Goal: Task Accomplishment & Management: Use online tool/utility

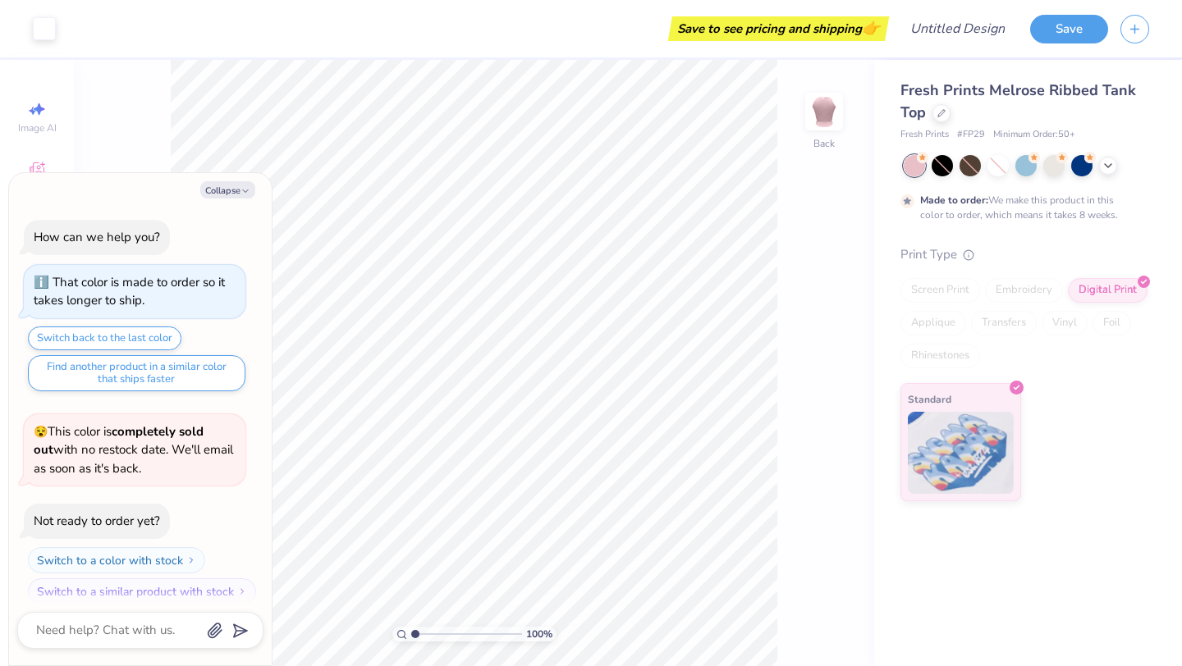
scroll to position [13, 0]
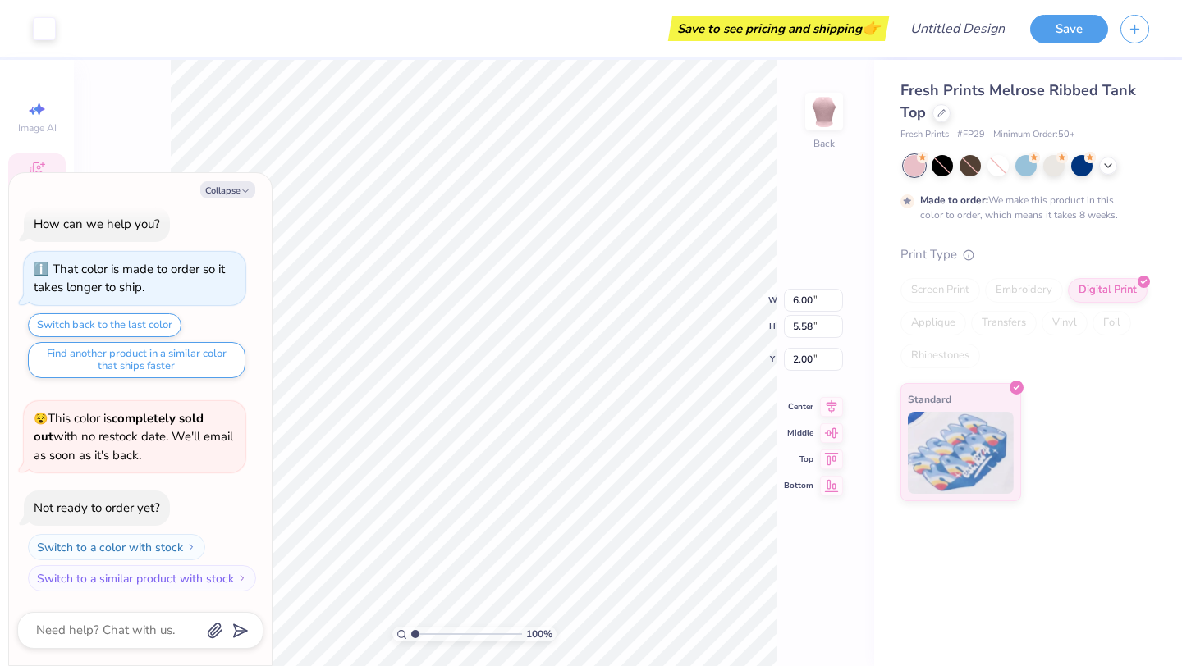
type textarea "x"
type input "1.99"
type textarea "x"
type input "2.92"
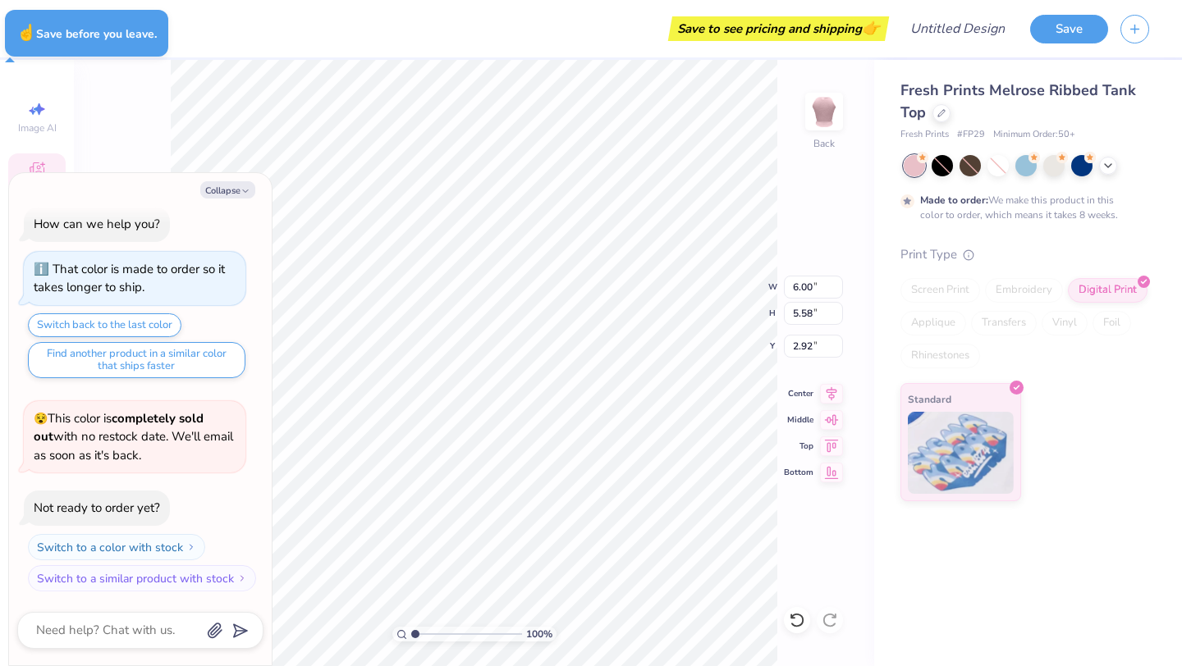
type textarea "x"
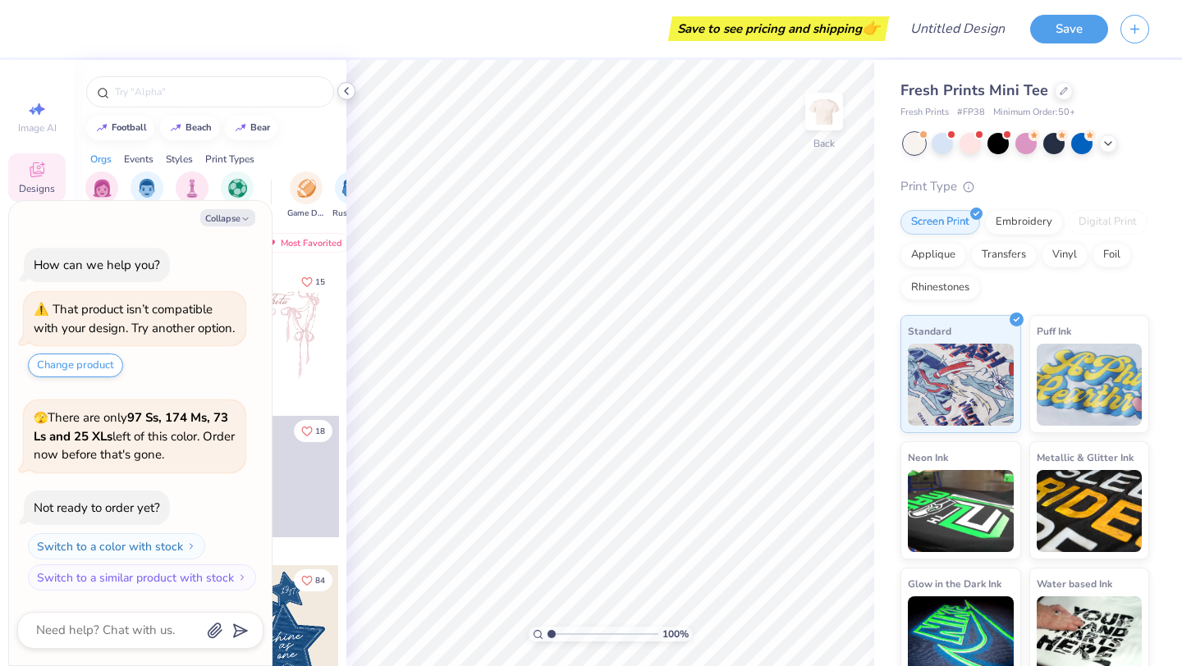
click at [346, 98] on div at bounding box center [346, 91] width 18 height 18
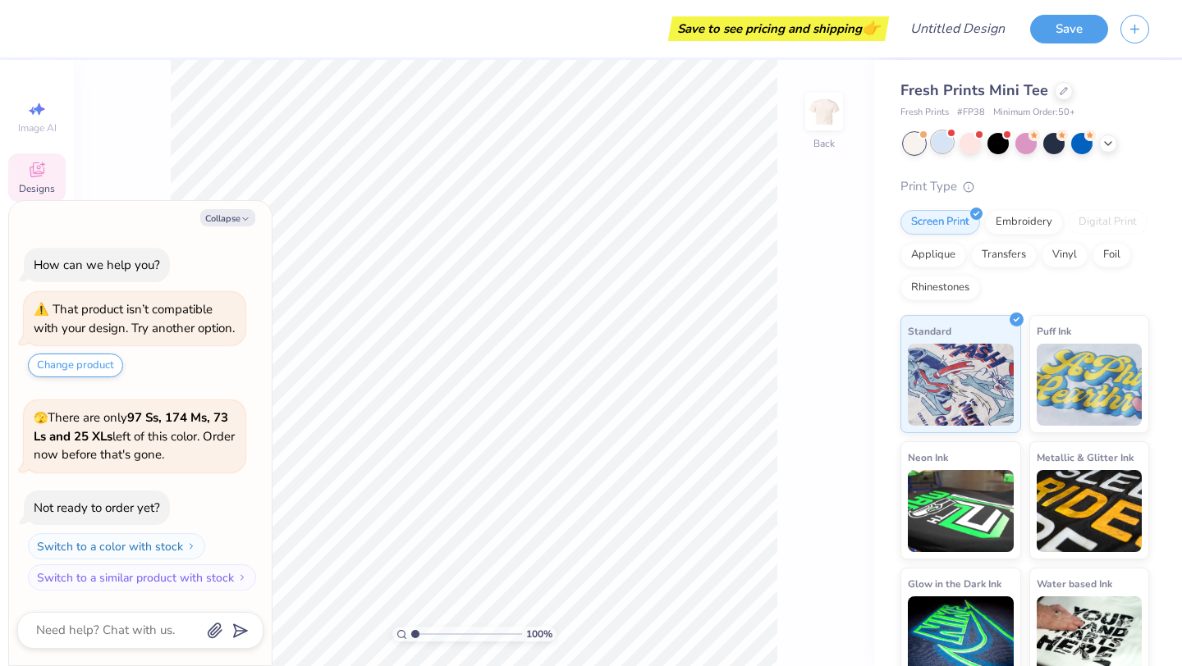
click at [941, 141] on div at bounding box center [941, 141] width 21 height 21
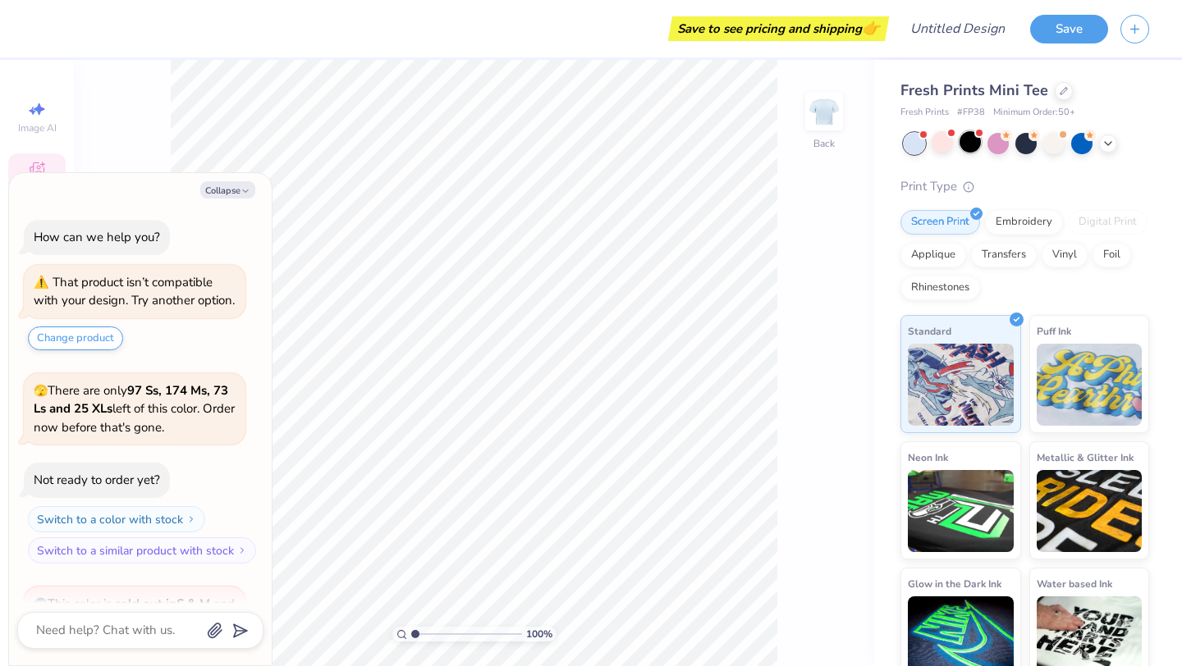
scroll to position [222, 0]
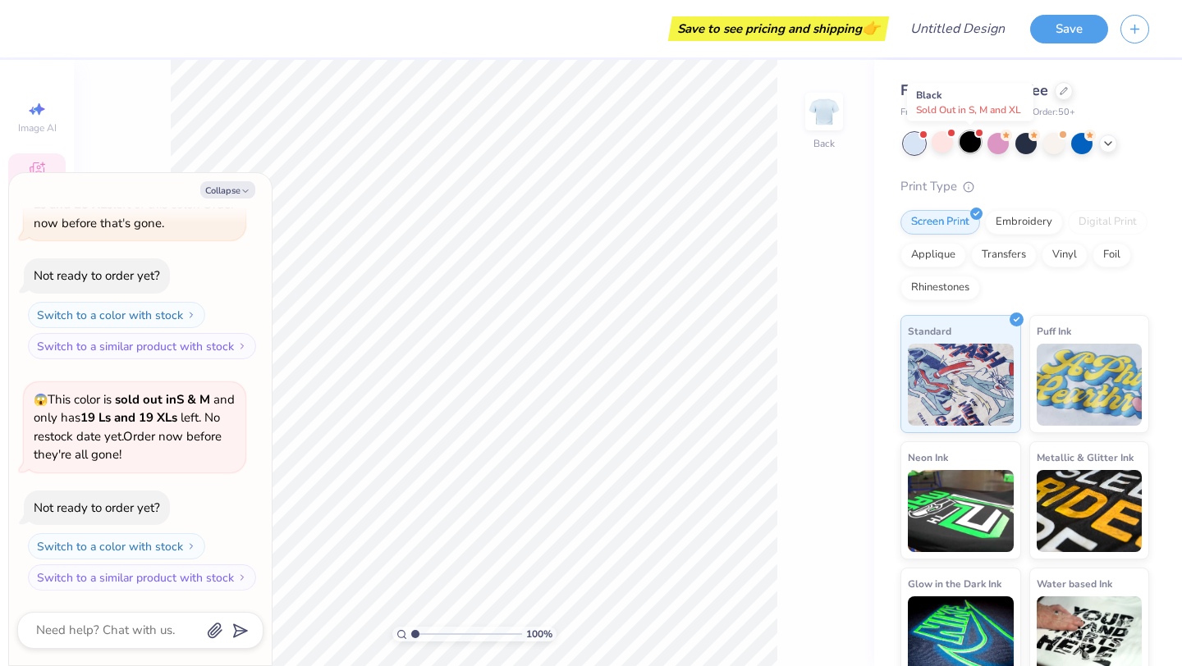
click at [977, 145] on div at bounding box center [969, 141] width 21 height 21
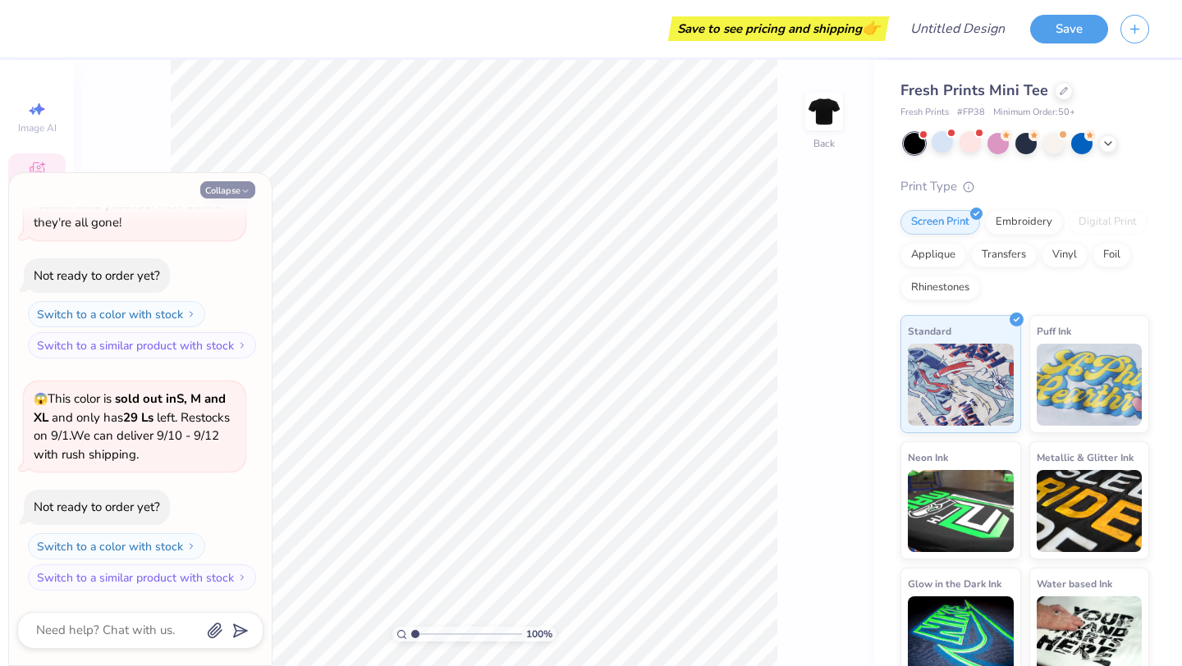
click at [242, 194] on icon "button" at bounding box center [245, 191] width 10 height 10
type textarea "x"
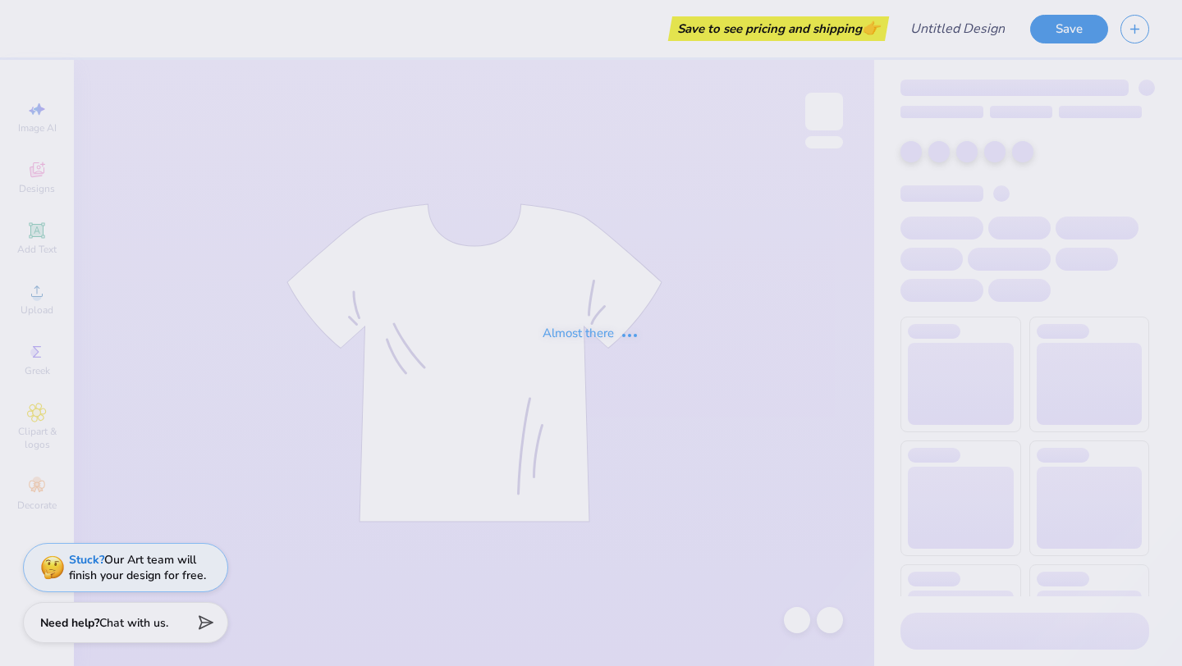
click at [98, 459] on div "Almost there" at bounding box center [591, 333] width 1182 height 666
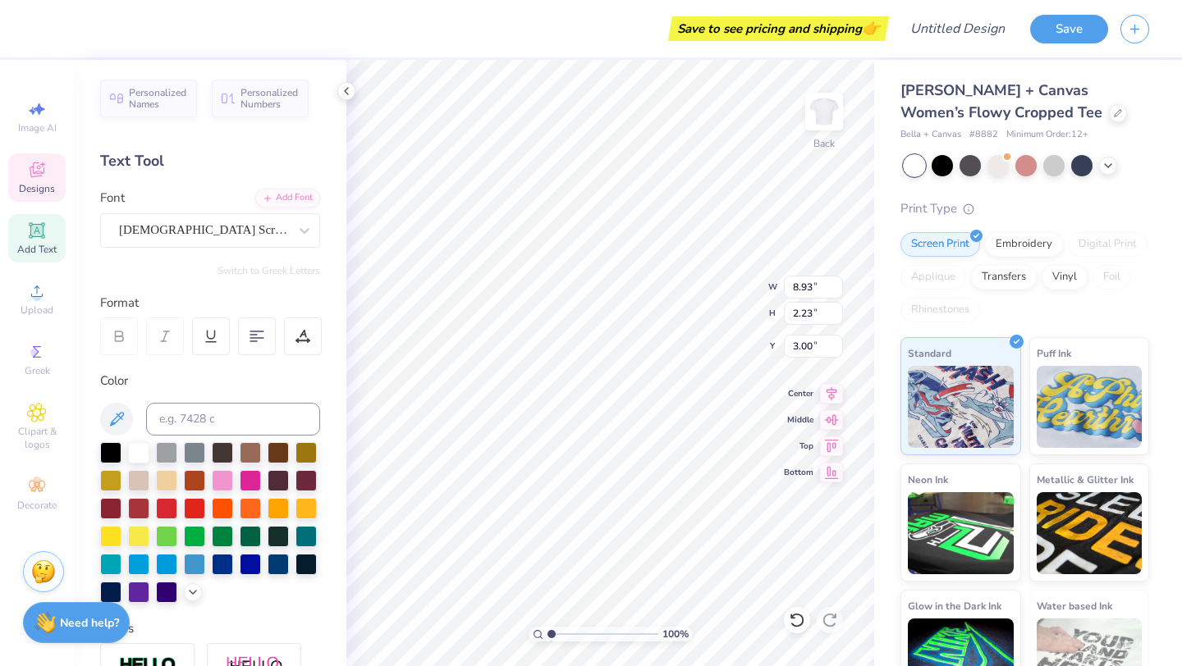
scroll to position [0, 2]
type textarea "Kappa Tau"
type input "3.81"
type input "0.66"
type input "4.91"
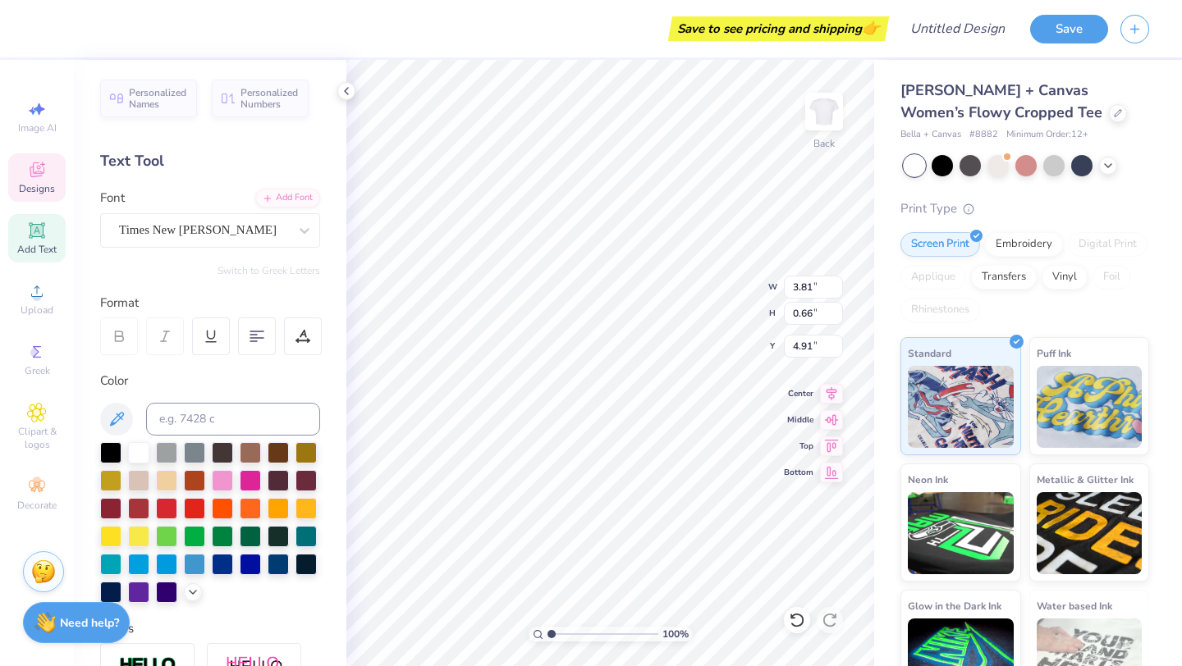
scroll to position [0, 2]
type textarea "since 2000"
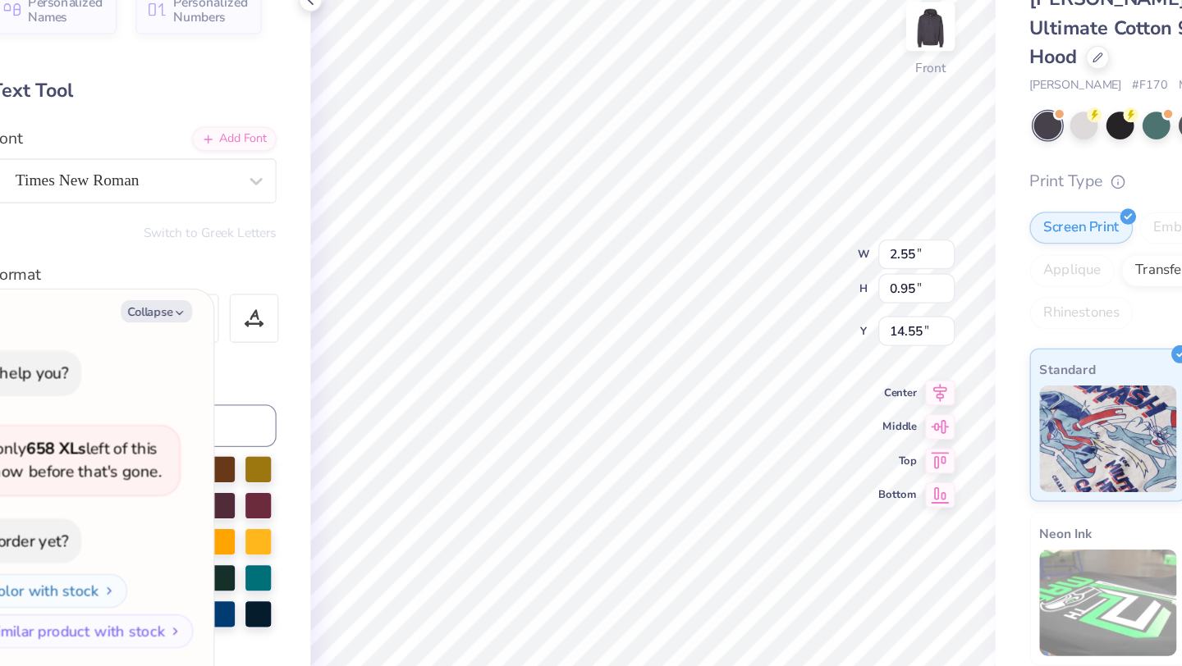
type textarea "x"
type textarea "189"
type textarea "x"
type textarea "18"
type textarea "x"
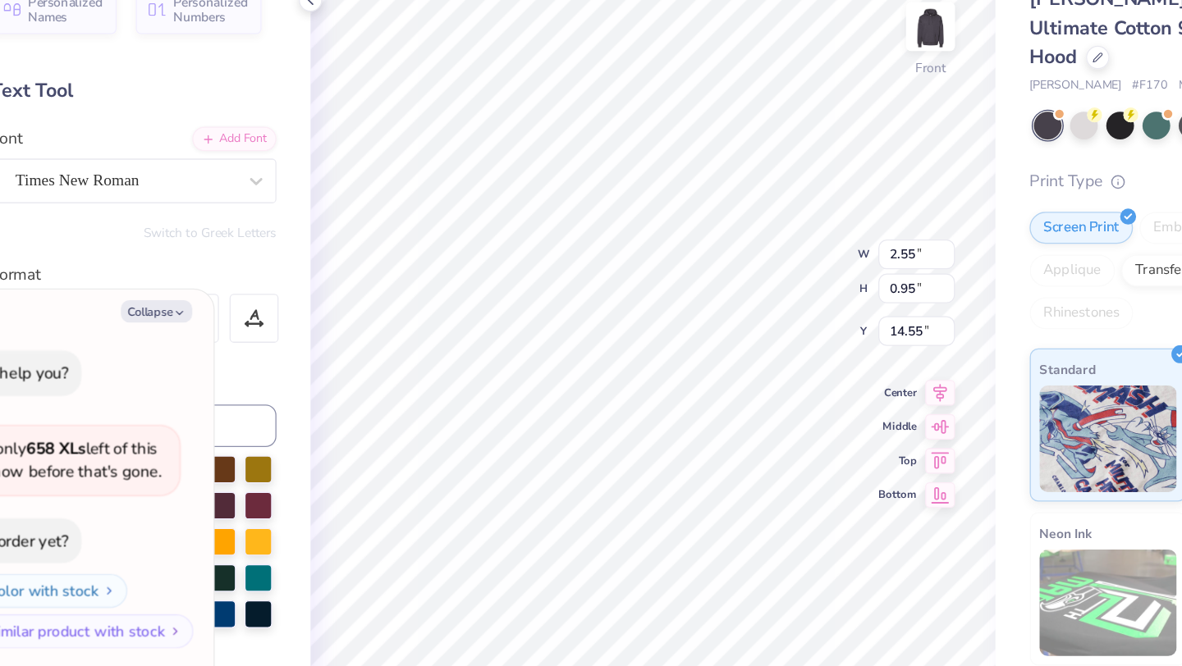
type textarea "1"
type textarea "x"
type textarea "2"
type textarea "x"
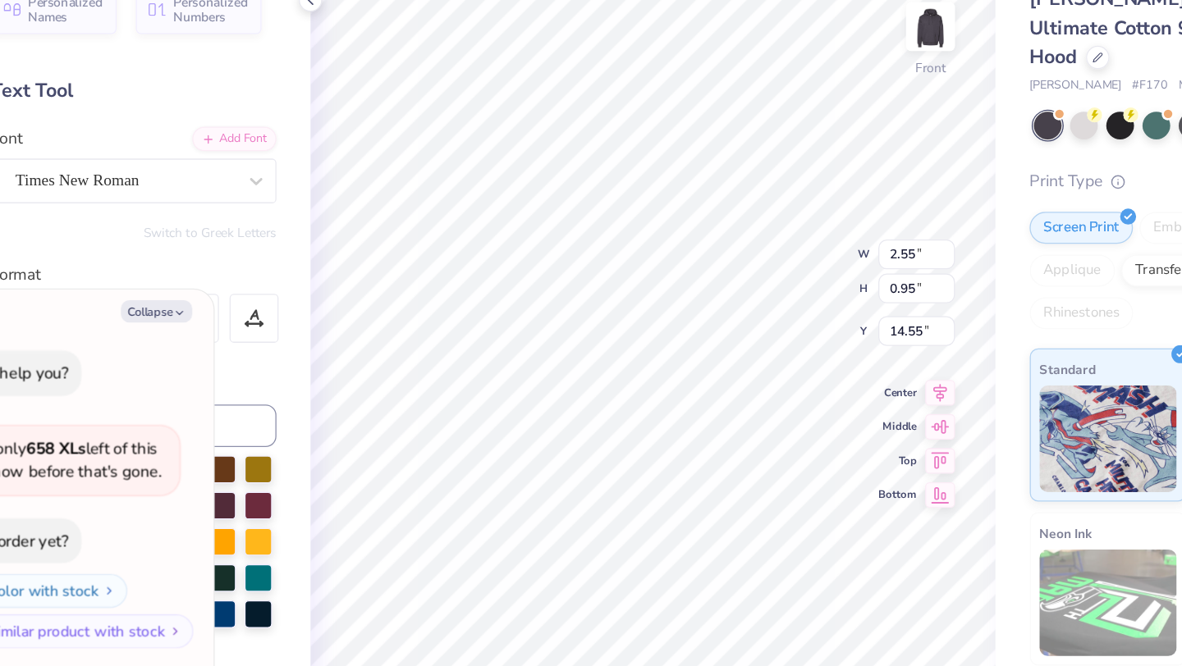
type textarea "20"
type textarea "x"
type textarea "200"
type textarea "x"
type textarea "2000"
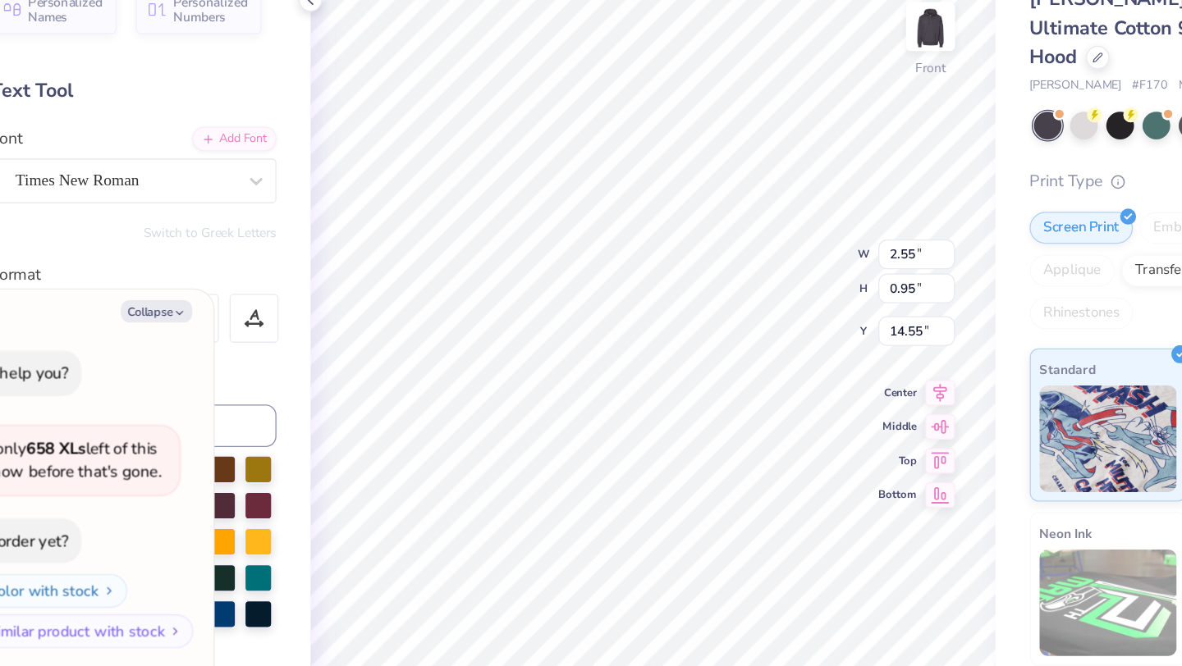
click at [874, 330] on div "Hanes Adult 9.7 Oz. Ultimate Cotton 90/10 Pullover Hood Hanes # F170 Minimum Or…" at bounding box center [1028, 395] width 308 height 670
type textarea "x"
type input "2.57"
type input "0.93"
type input "14.56"
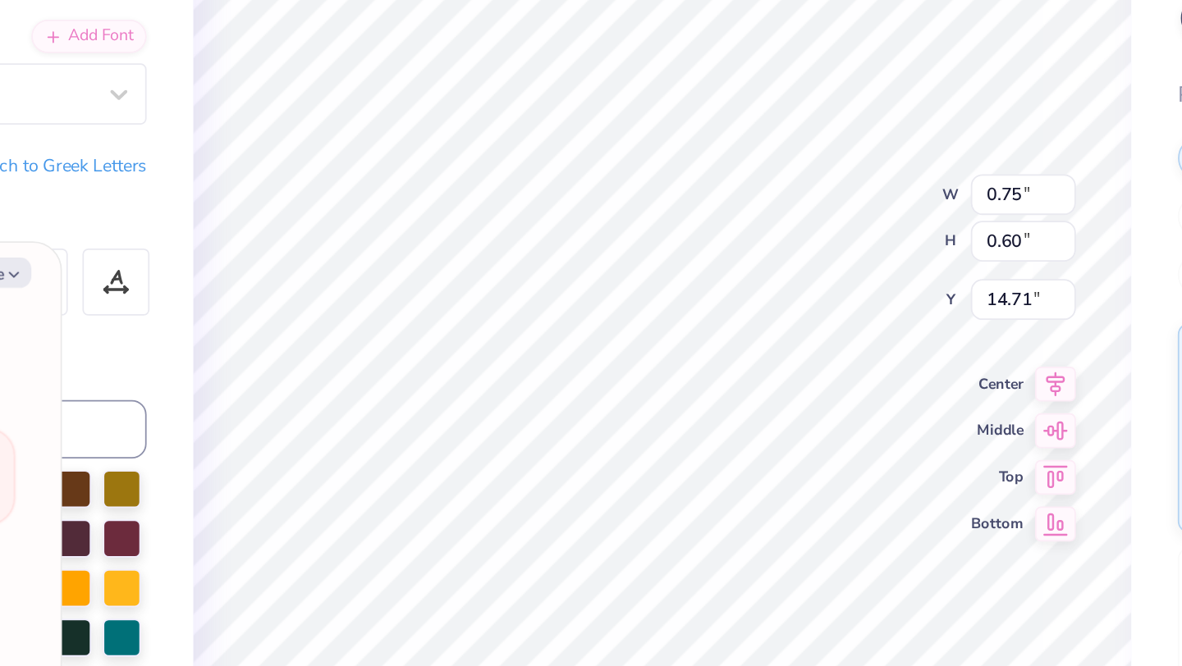
type textarea "x"
type textarea "K"
type textarea "x"
type textarea "KT"
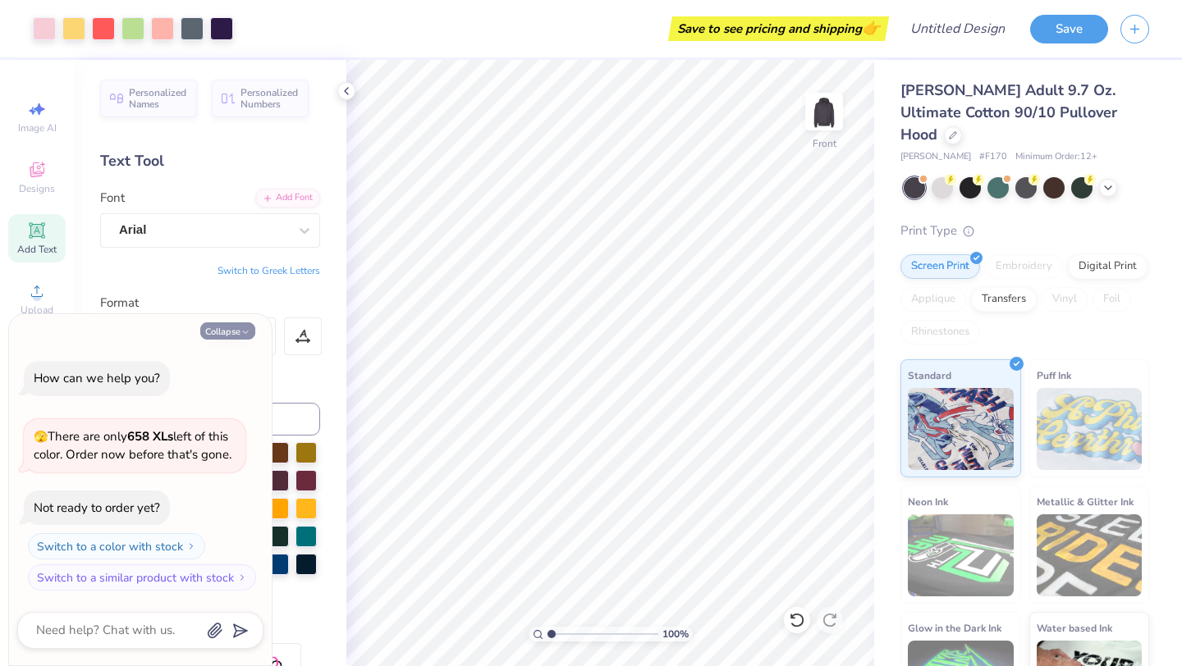
click at [238, 332] on button "Collapse" at bounding box center [227, 331] width 55 height 17
type textarea "x"
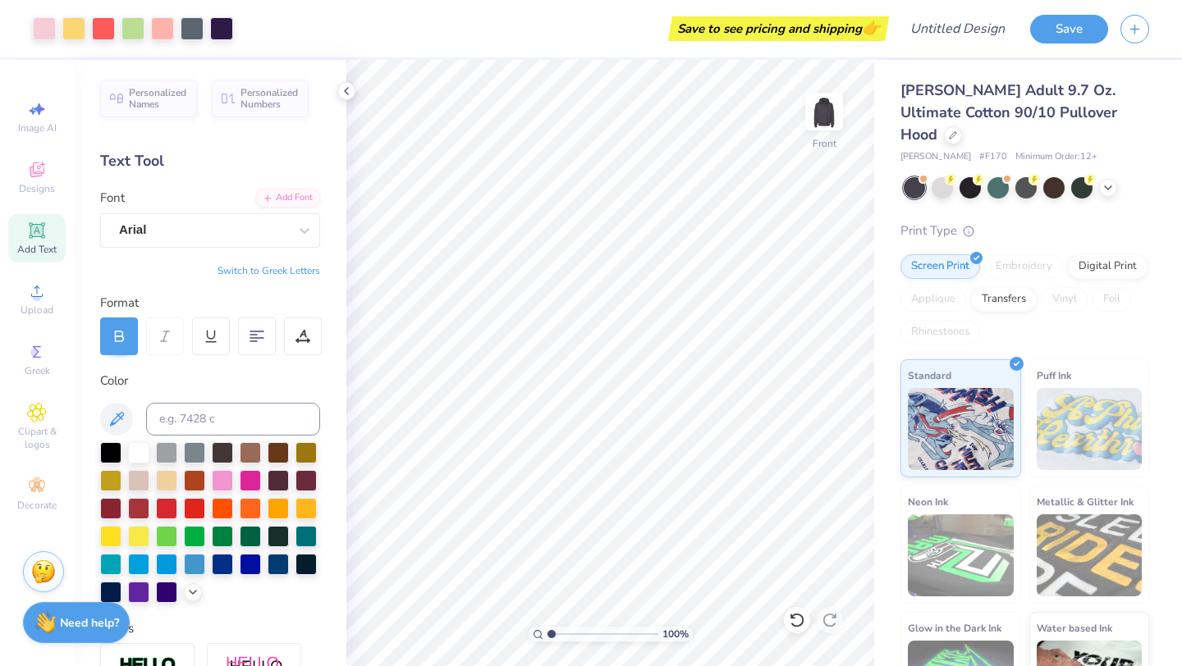
click at [39, 241] on div "Add Text" at bounding box center [36, 238] width 57 height 48
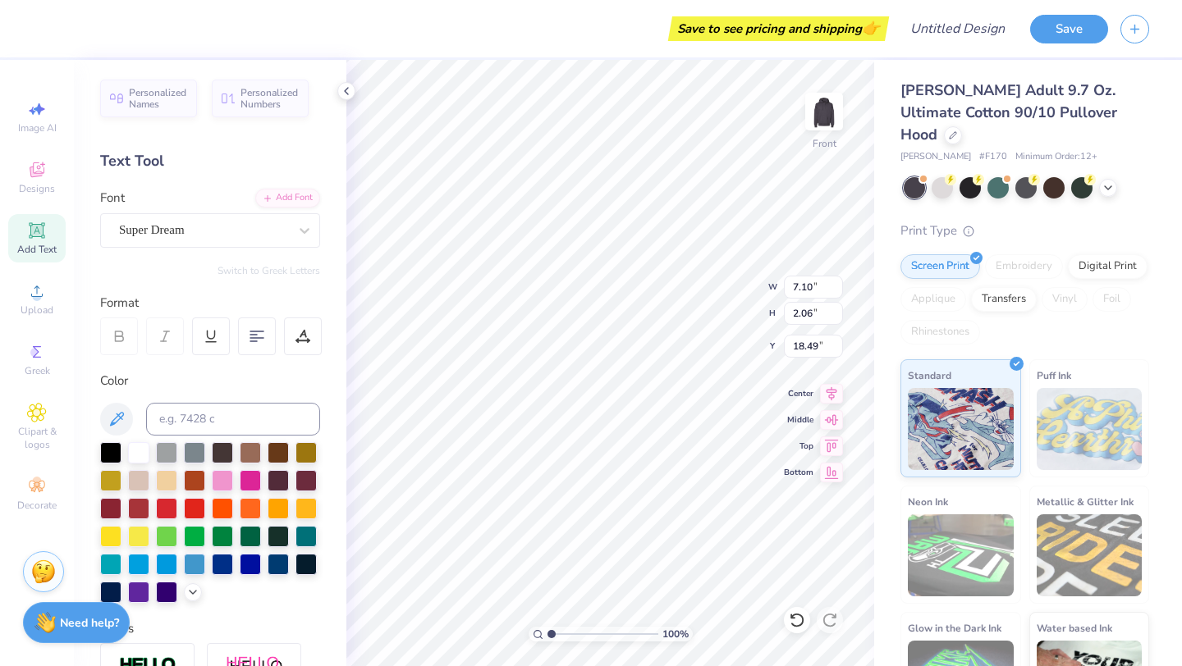
type input "18.50"
type textarea "T"
type textarea "Kappa Tau"
type input "5.72"
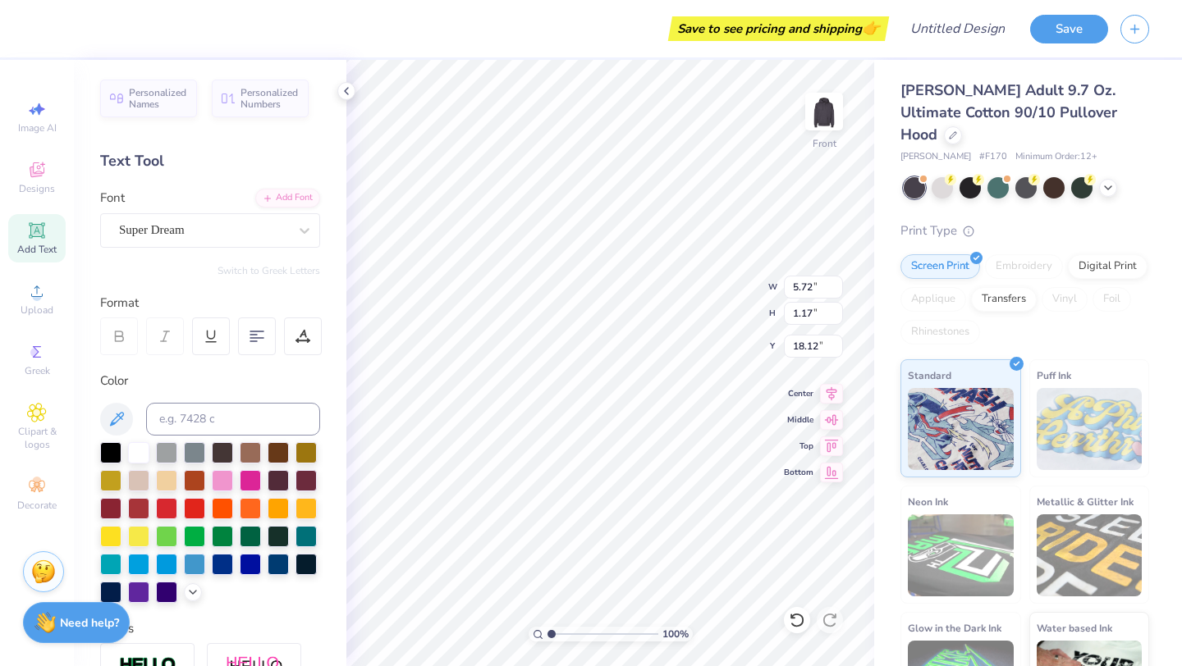
type input "1.17"
type input "16.25"
click at [293, 231] on div at bounding box center [305, 231] width 30 height 30
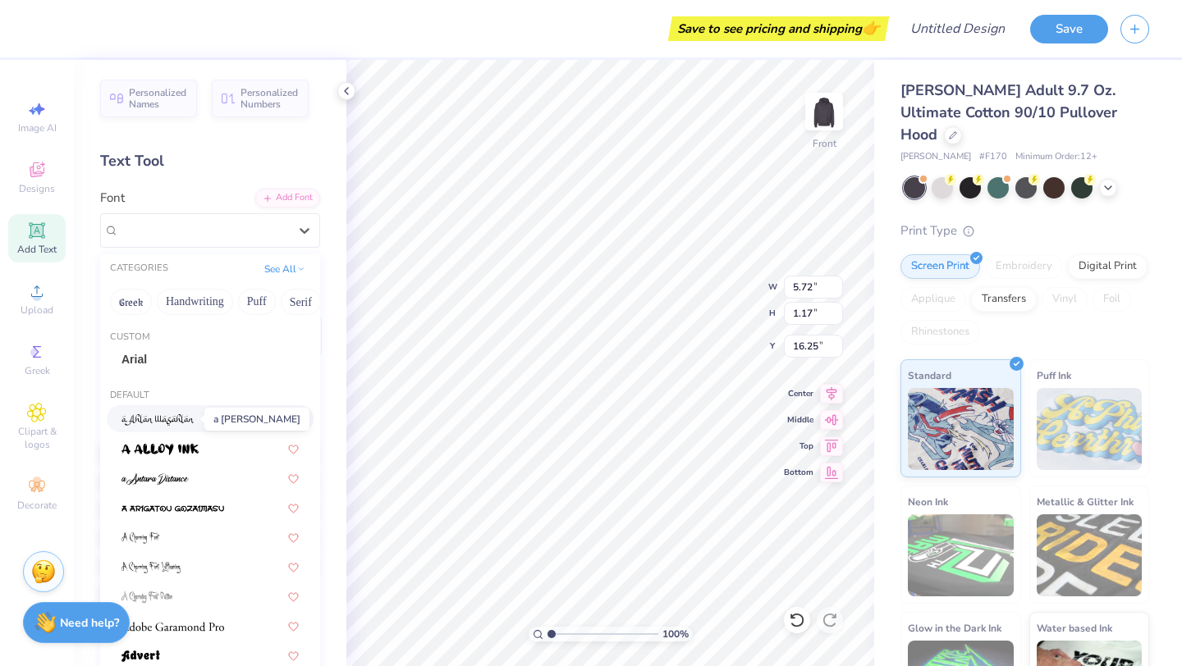
click at [167, 414] on img at bounding box center [157, 419] width 73 height 11
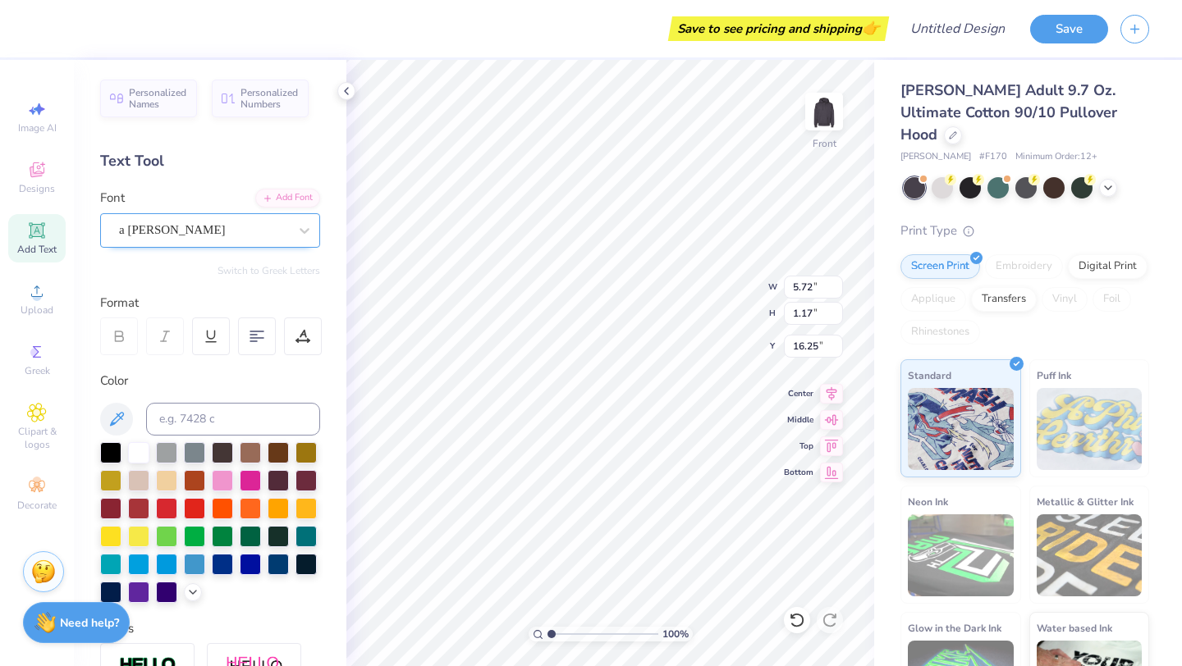
click at [209, 221] on div "a Ahlan Wasahlan" at bounding box center [203, 229] width 172 height 25
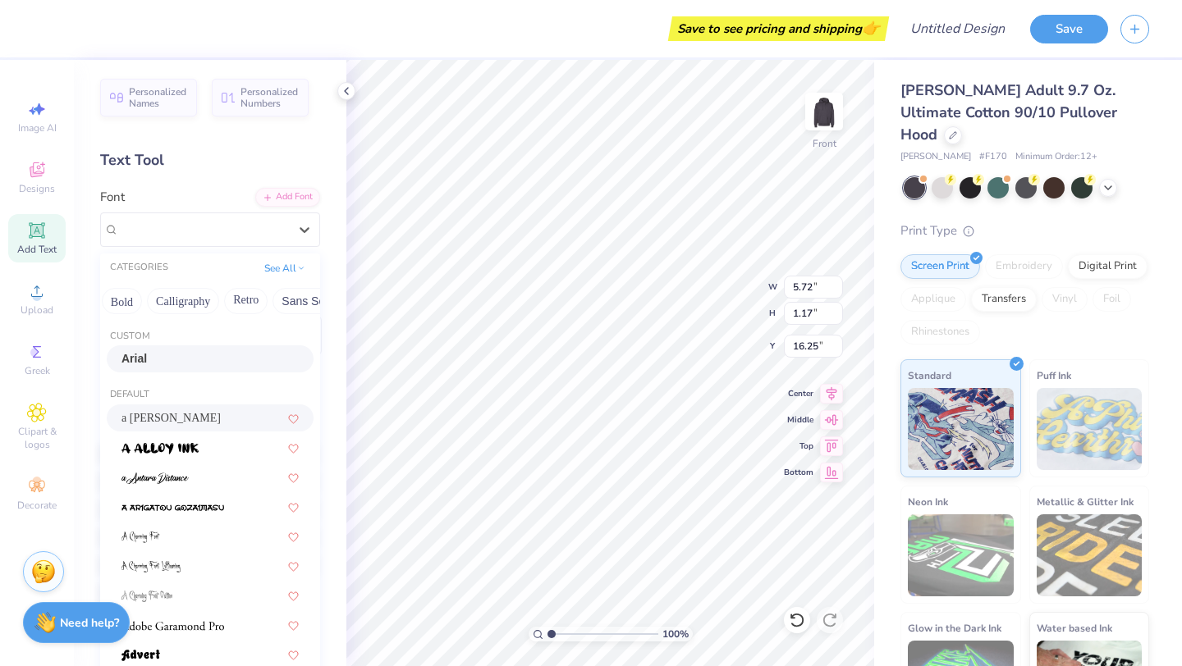
scroll to position [2, 0]
click at [197, 303] on button "Calligraphy" at bounding box center [183, 300] width 72 height 26
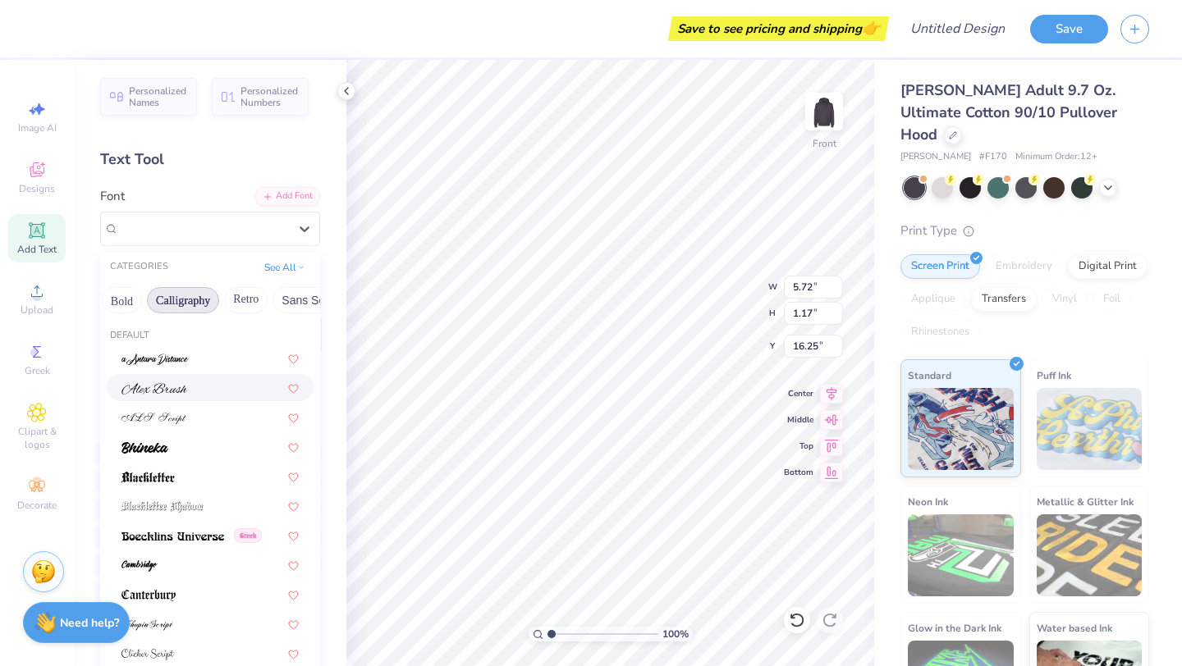
click at [189, 382] on div at bounding box center [209, 387] width 177 height 17
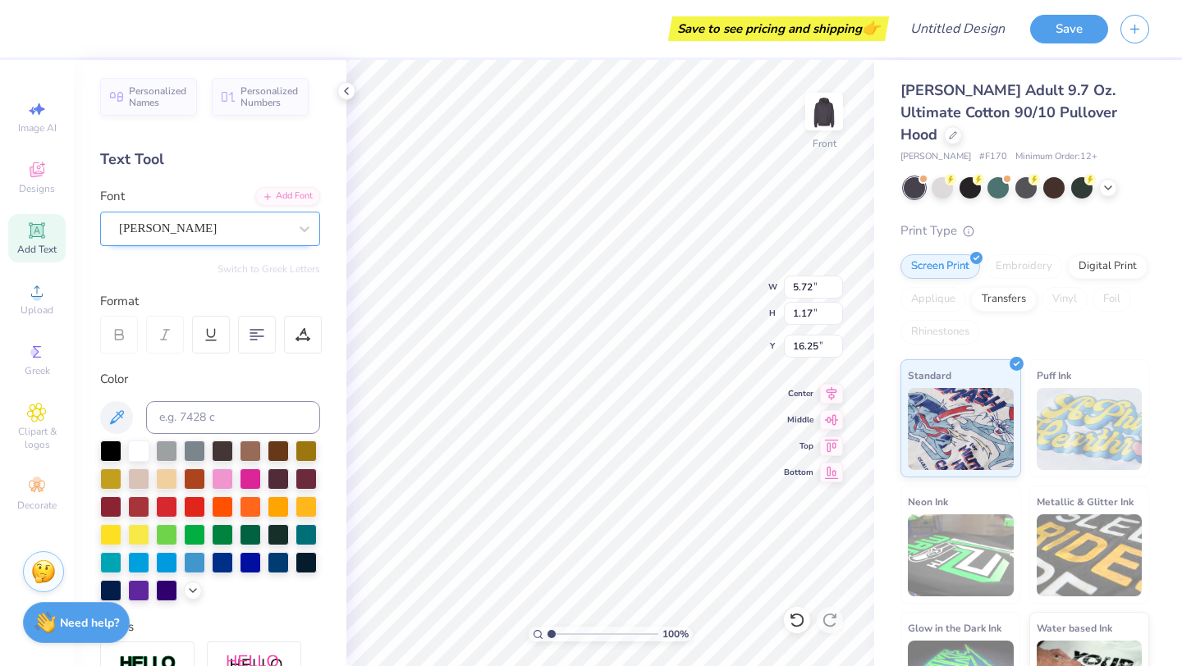
click at [204, 232] on div "Alex Brush" at bounding box center [203, 228] width 172 height 25
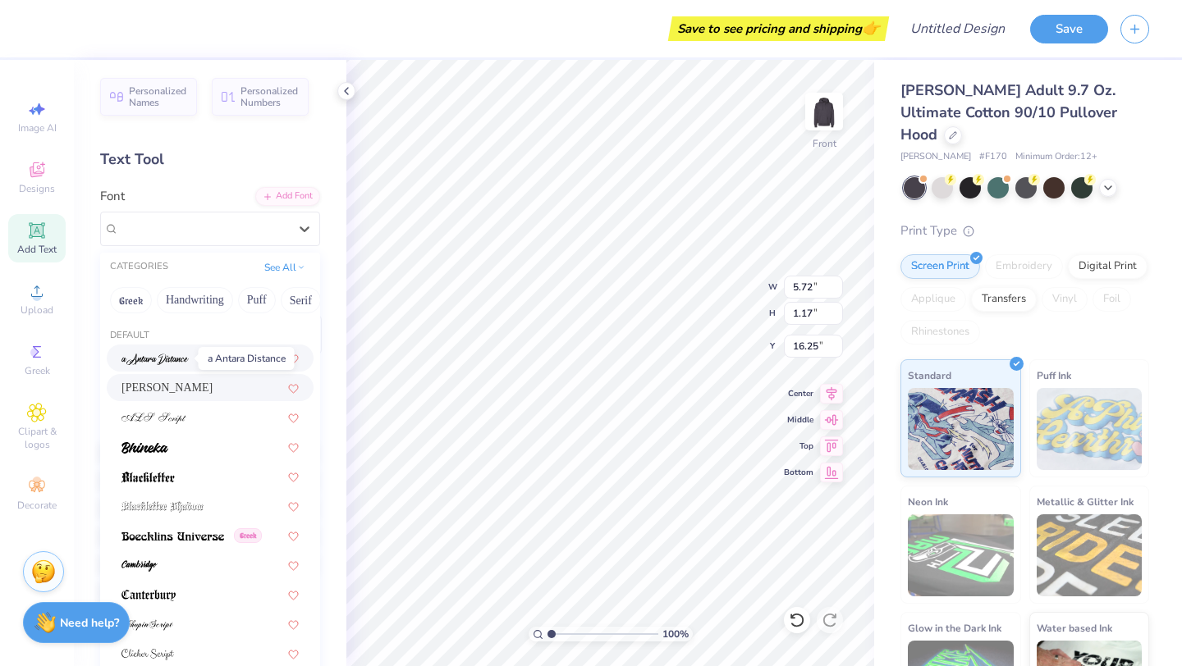
click at [182, 363] on img at bounding box center [154, 359] width 67 height 11
click at [217, 240] on div "a Antara Distance" at bounding box center [203, 228] width 172 height 25
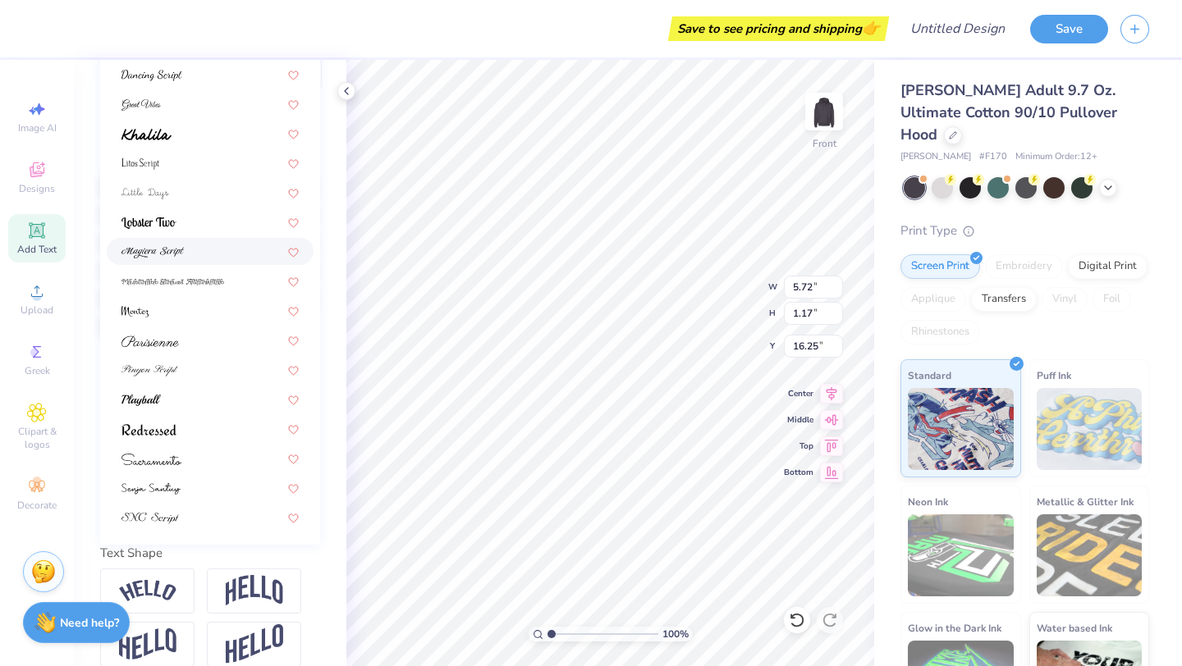
scroll to position [268, 0]
click at [177, 460] on img at bounding box center [151, 458] width 60 height 11
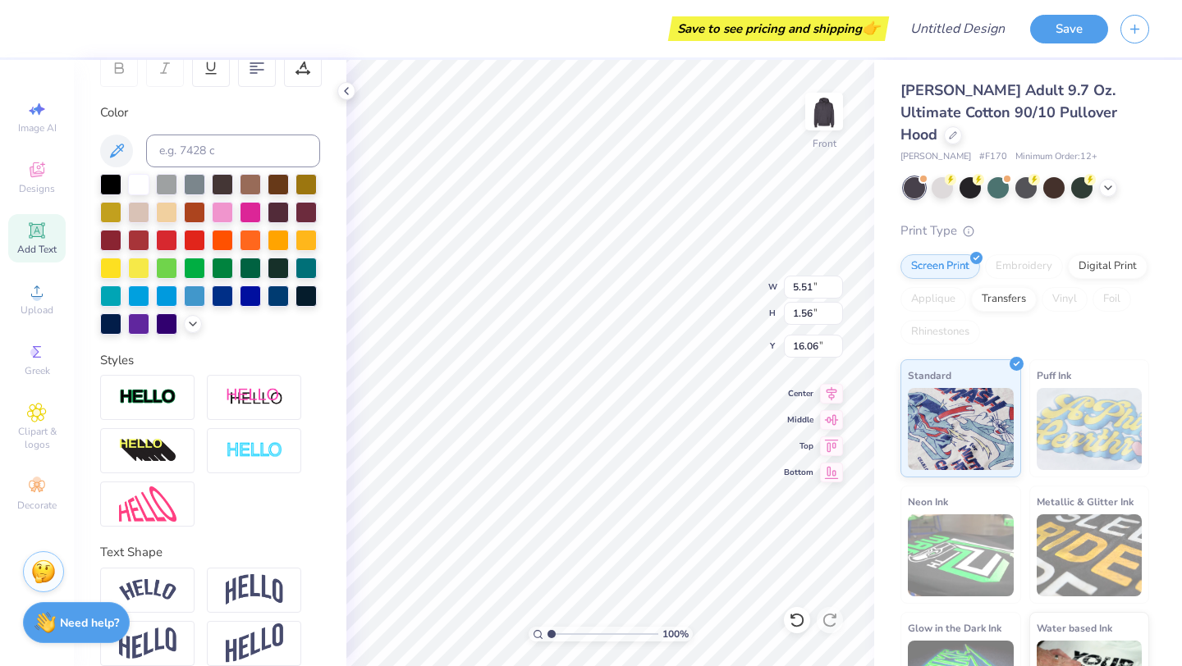
type input "15.47"
type input "17.28"
type input "16.25"
type input "0.77"
type input "0.58"
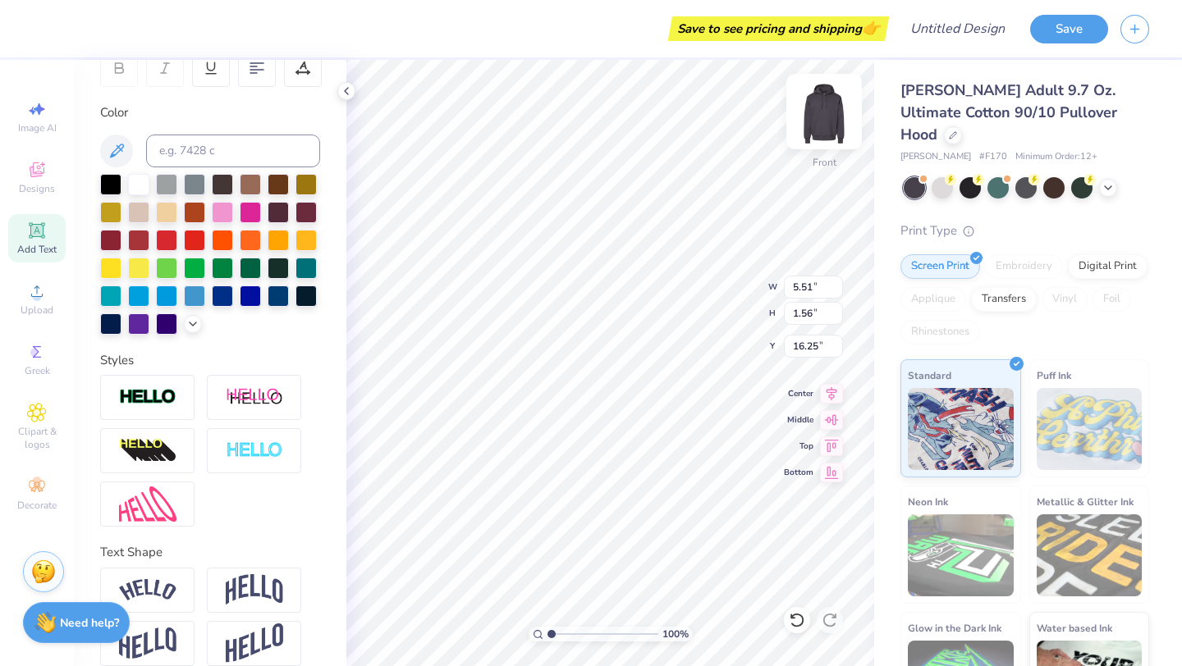
type input "14.72"
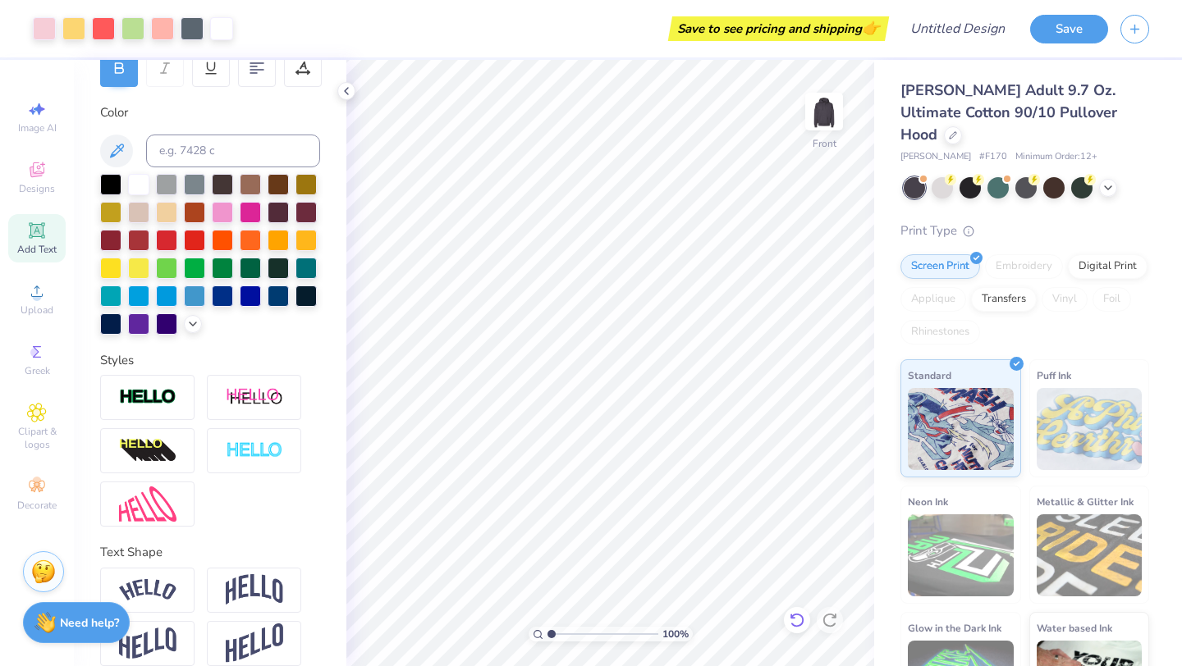
click at [799, 621] on icon at bounding box center [797, 620] width 16 height 16
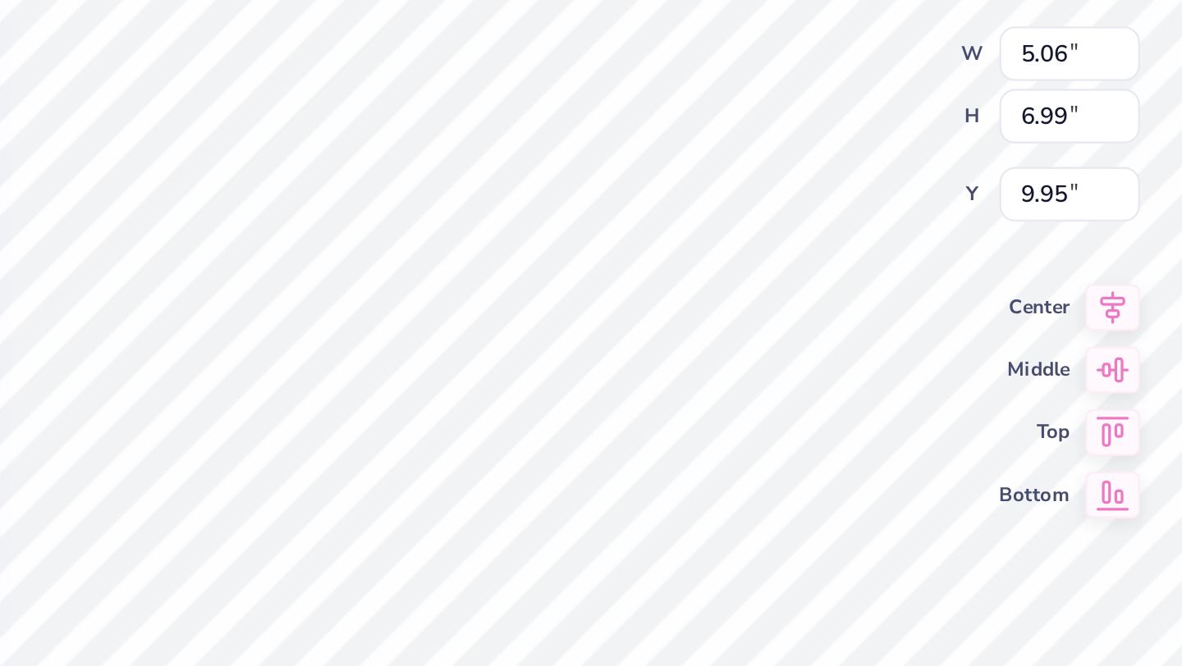
type input "10.04"
type input "4.93"
type input "6.37"
type input "9.88"
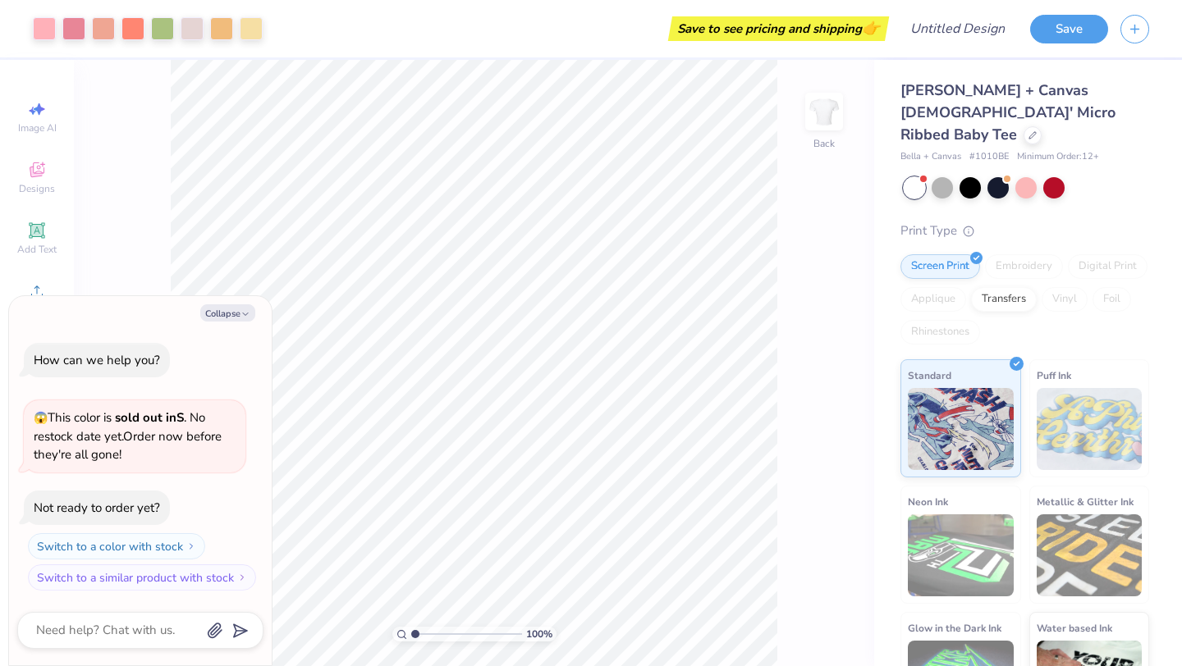
click at [67, 394] on div "How can we help you? 😱 This color is sold out in S . No restock date yet. Order…" at bounding box center [140, 467] width 246 height 275
type textarea "x"
type input "7.86"
type input "9.42"
type textarea "x"
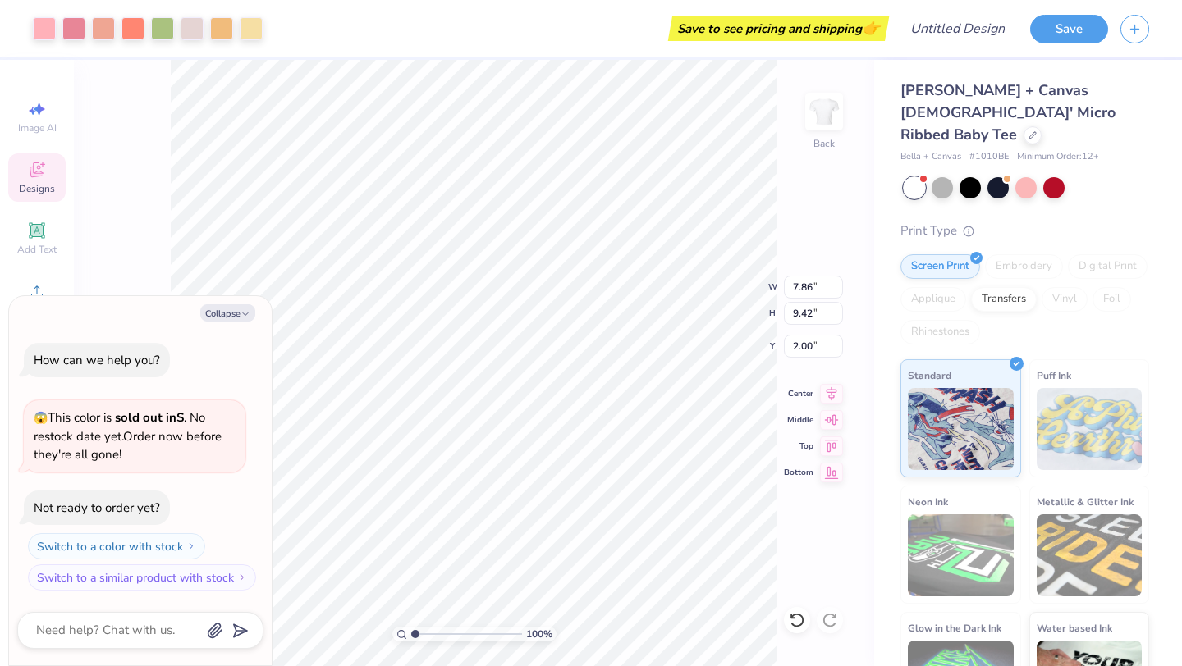
type input "2.29"
type textarea "x"
type input "0.57"
type input "10.46"
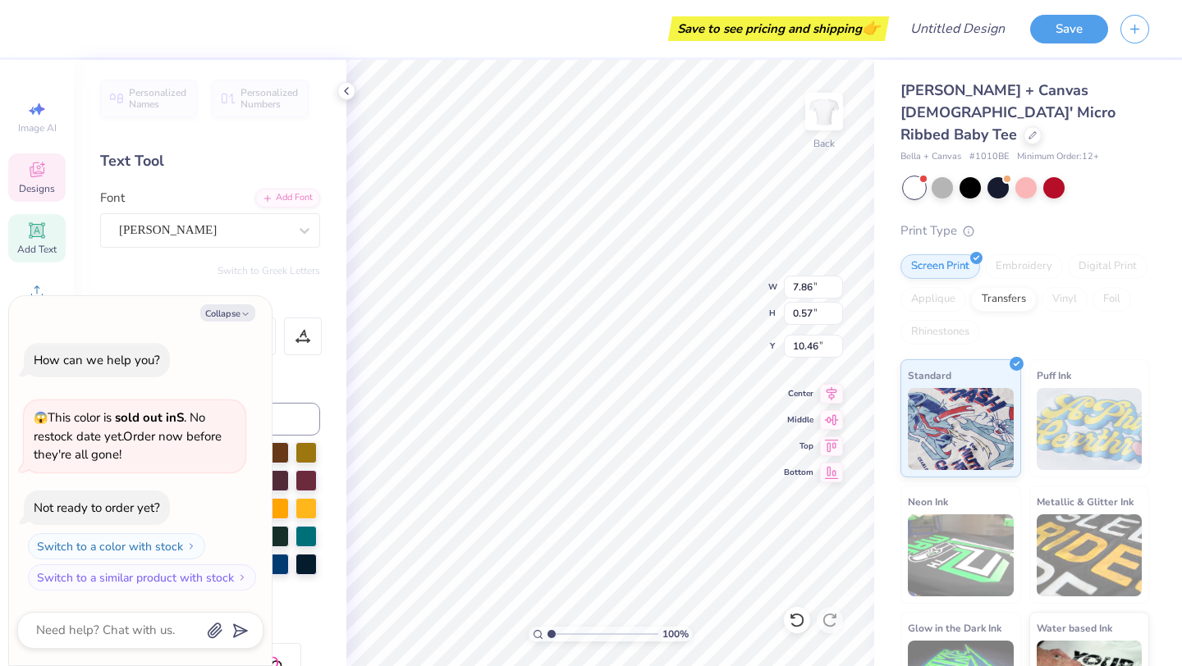
type textarea "x"
type input "10.45"
type textarea "x"
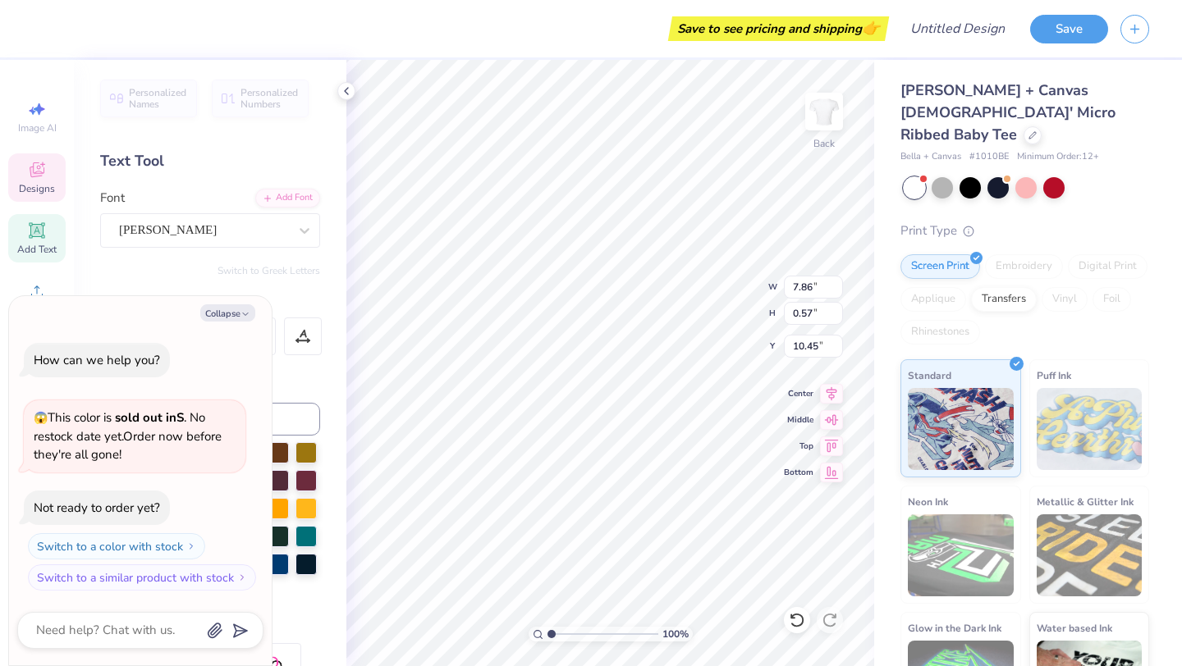
type textarea "x"
type textarea "K"
type textarea "x"
type textarea "Kap"
type textarea "x"
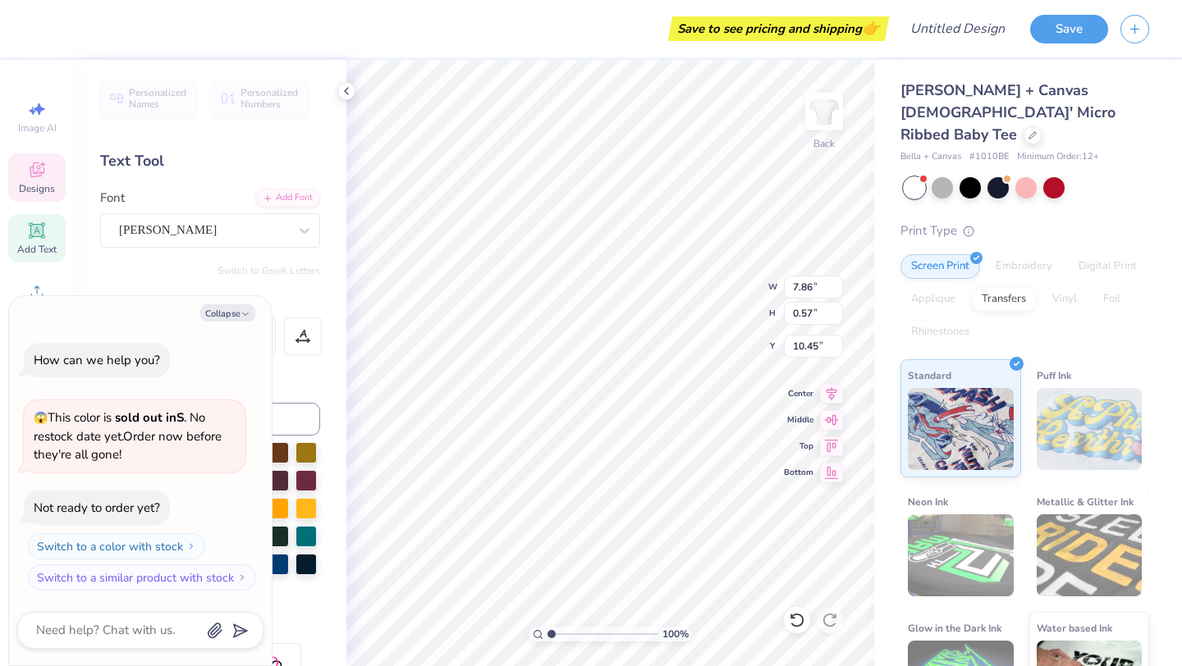
type textarea "[PERSON_NAME]"
type textarea "x"
type textarea "Kappa"
type textarea "x"
type textarea "Kappa"
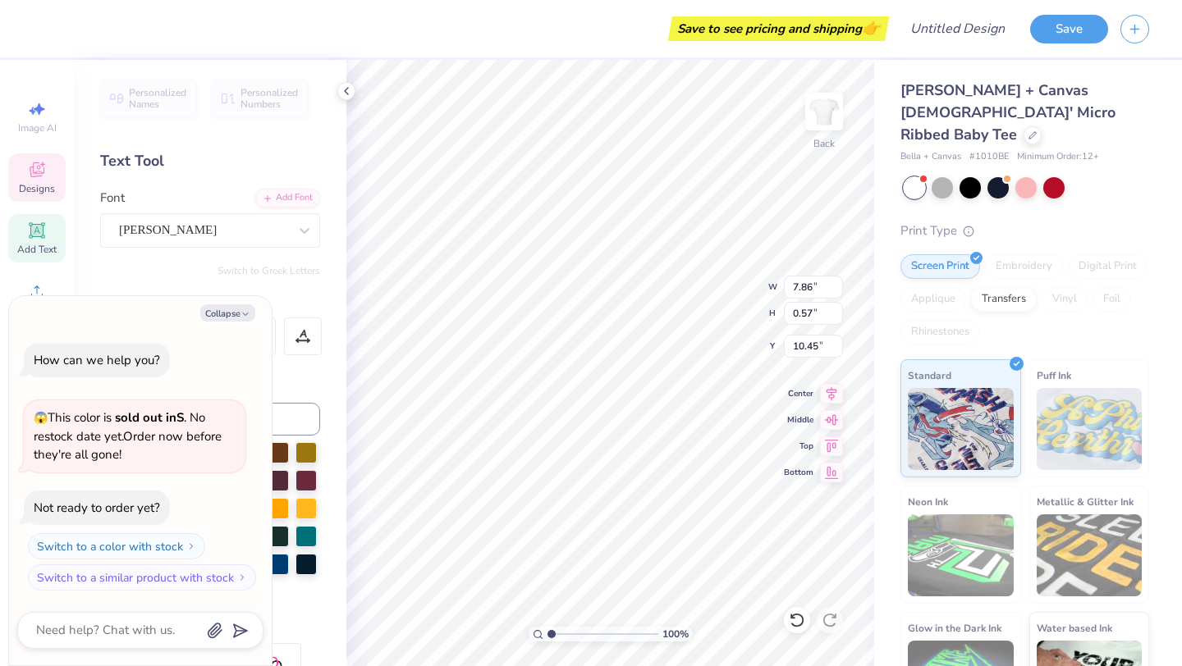
type textarea "x"
type textarea "Kappa T"
type textarea "x"
type textarea "Kappa TA"
type textarea "x"
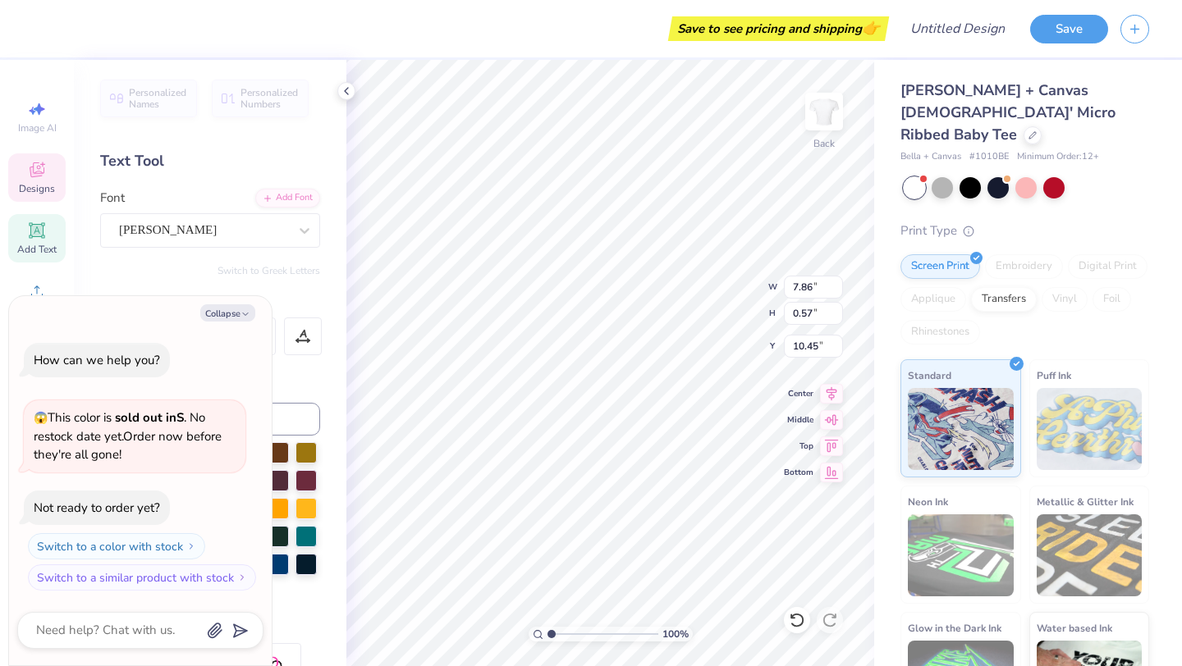
type textarea "Kappa TAau"
type textarea "x"
type textarea "Kappa TAa"
type textarea "x"
type textarea "Kappa TA"
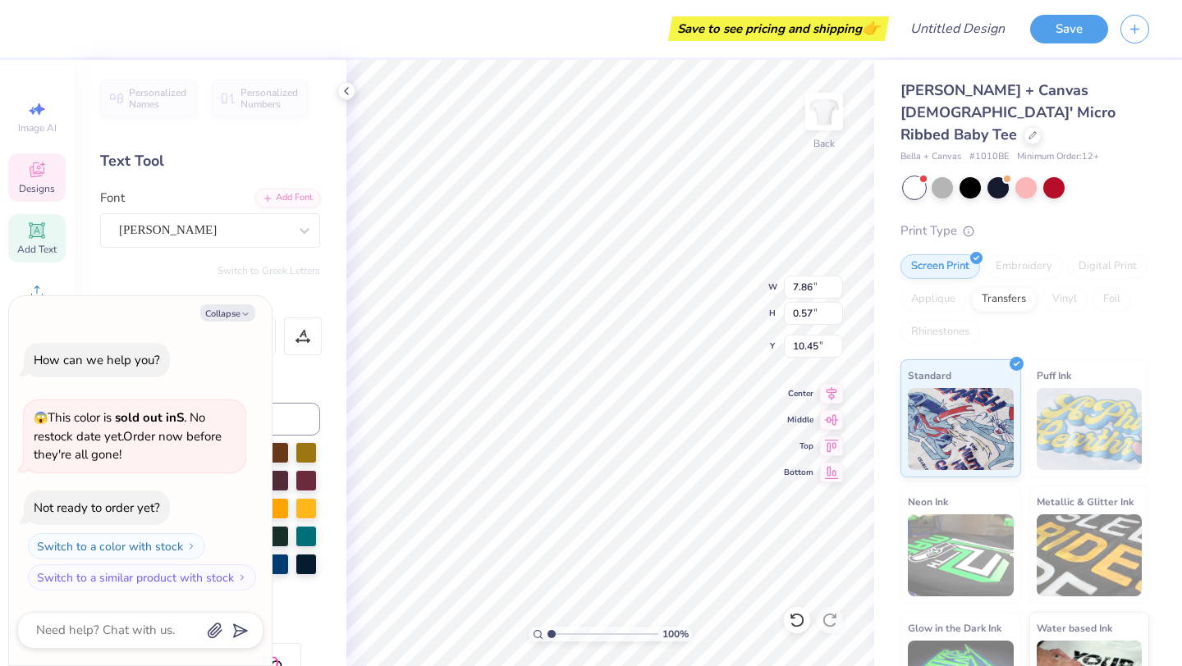
type textarea "x"
type textarea "Kappa T"
type textarea "x"
type textarea "Kappa"
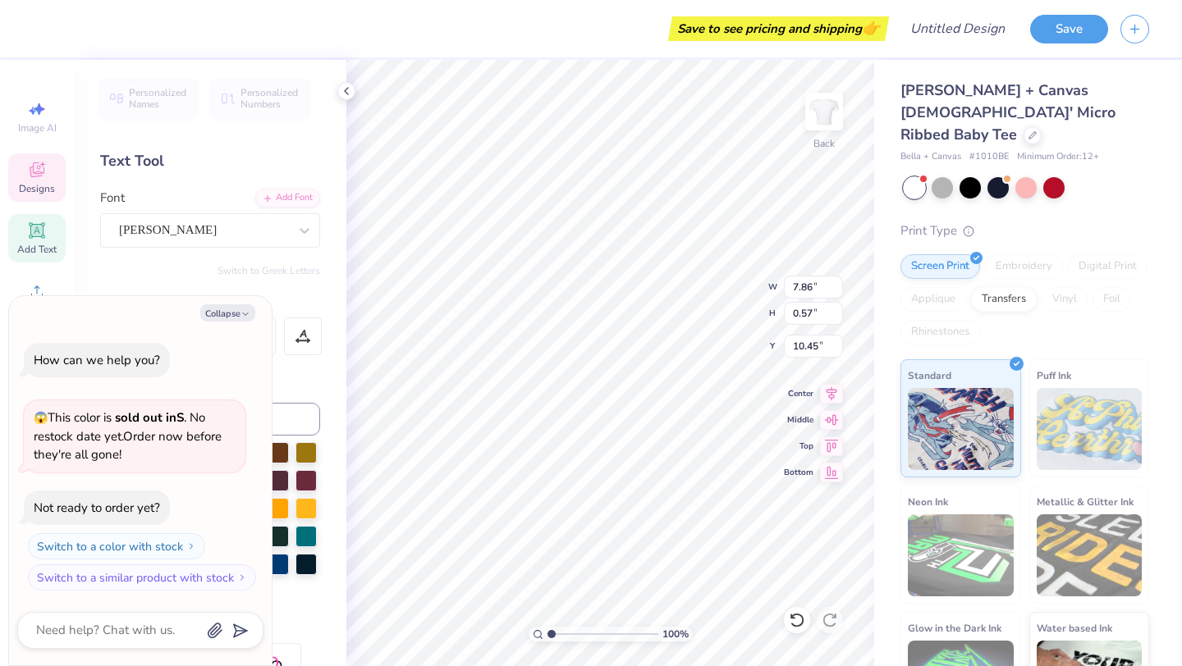
type textarea "x"
type textarea "Kappa T"
type textarea "x"
type textarea "Kappa Ta"
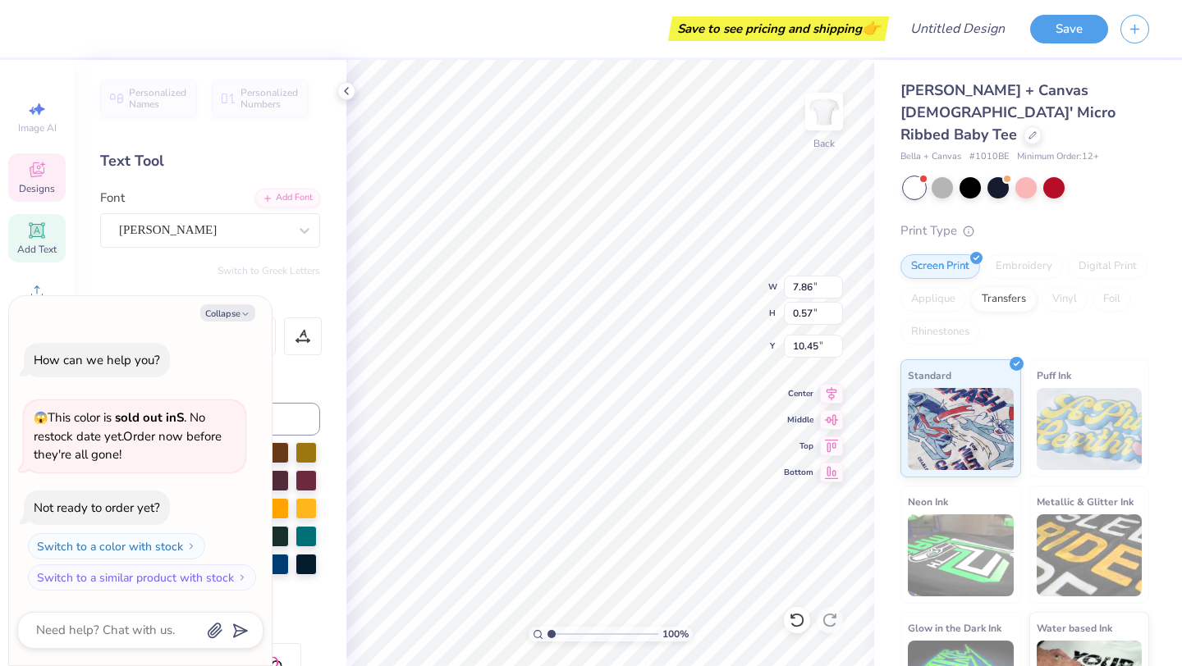
type textarea "x"
type textarea "Kappa Tau"
type textarea "x"
type input "10.36"
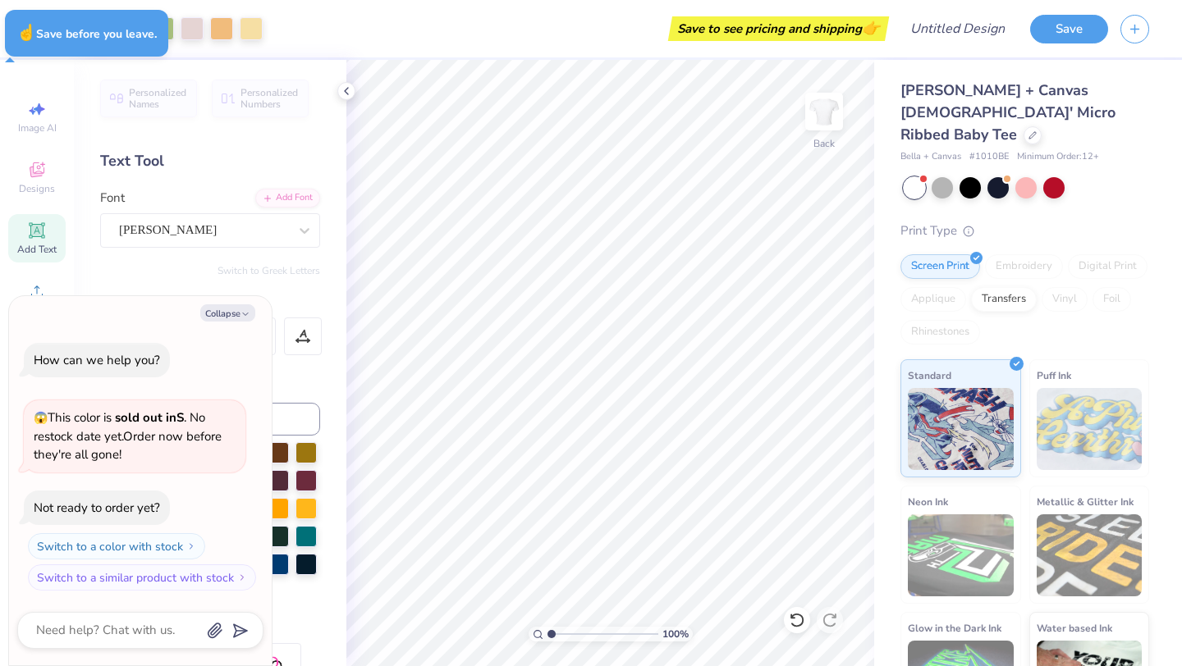
type textarea "x"
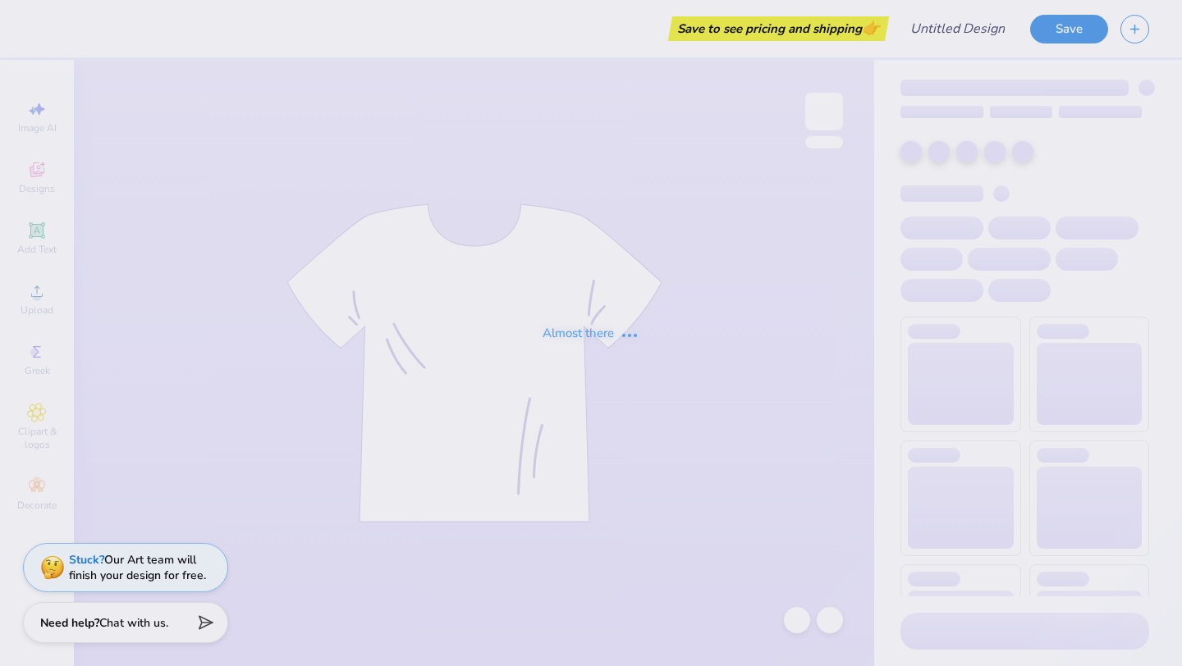
click at [129, 379] on div "Almost there" at bounding box center [591, 333] width 1182 height 666
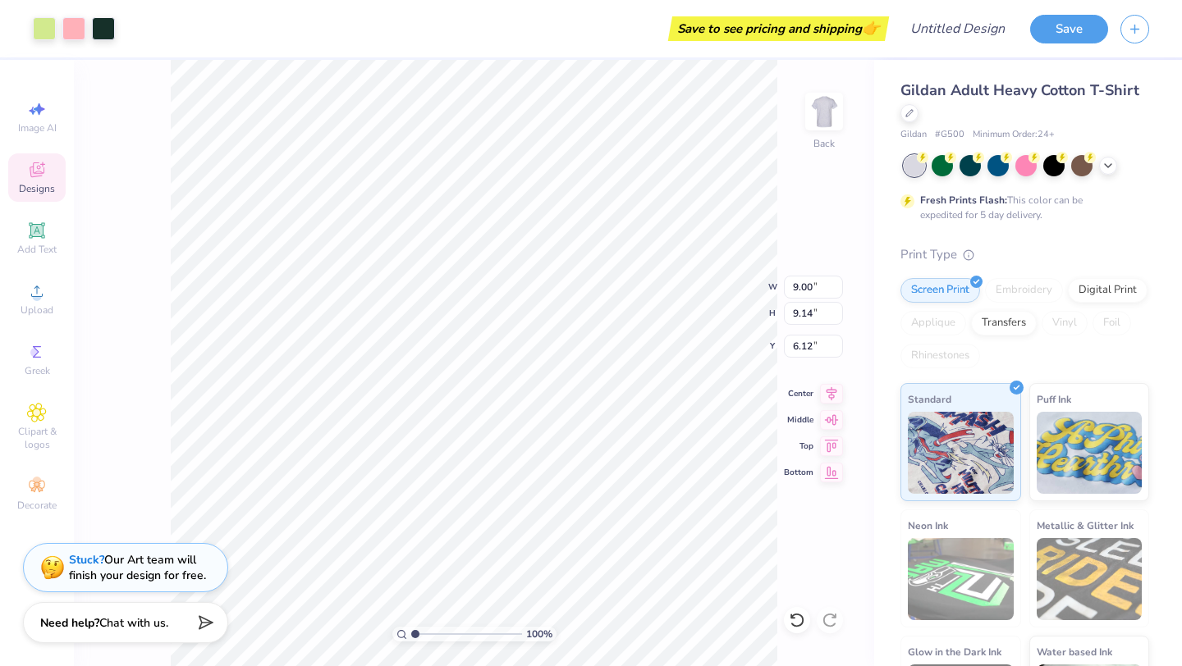
type input "6.12"
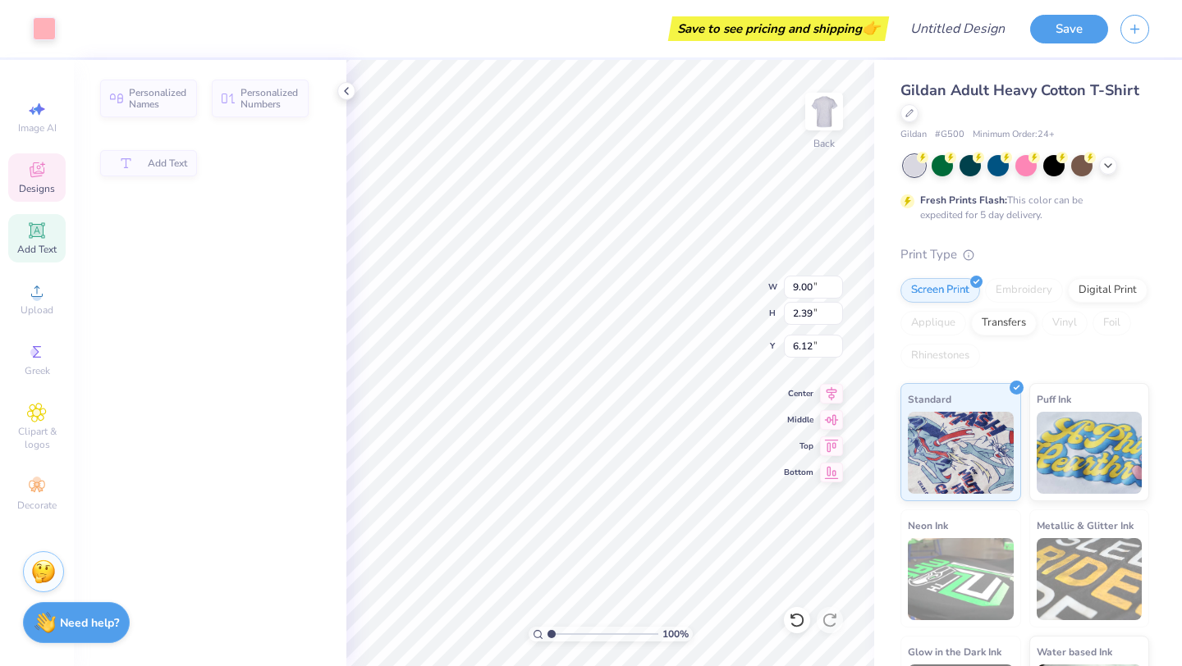
type input "2.39"
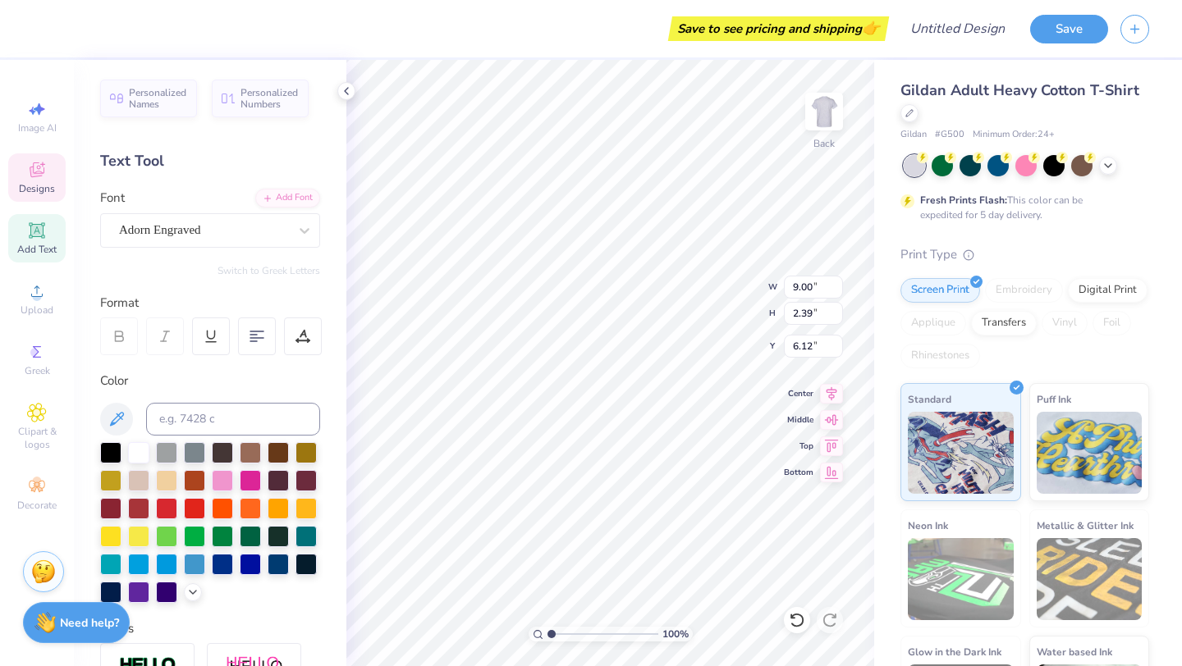
scroll to position [0, 1]
type textarea "Kappa Tau"
